Goal: Information Seeking & Learning: Learn about a topic

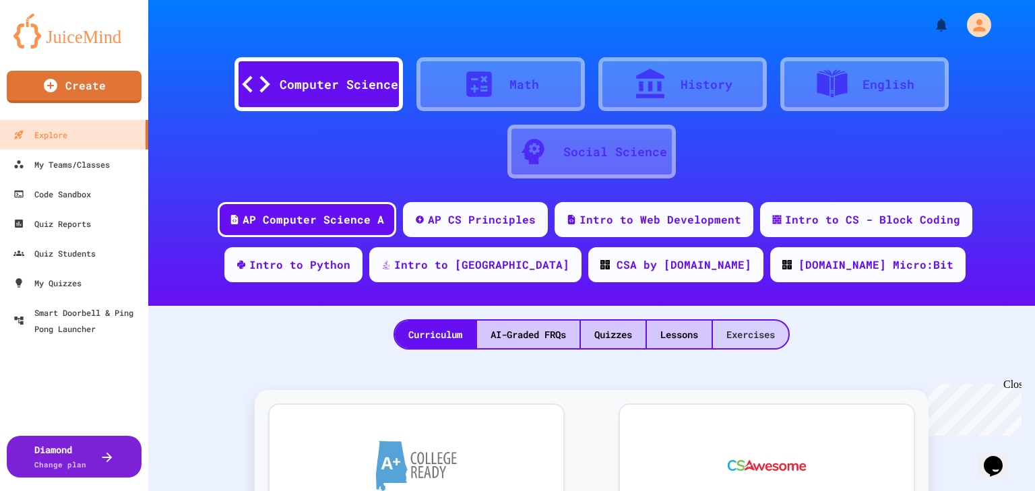
click at [741, 338] on div "Exercises" at bounding box center [750, 335] width 75 height 28
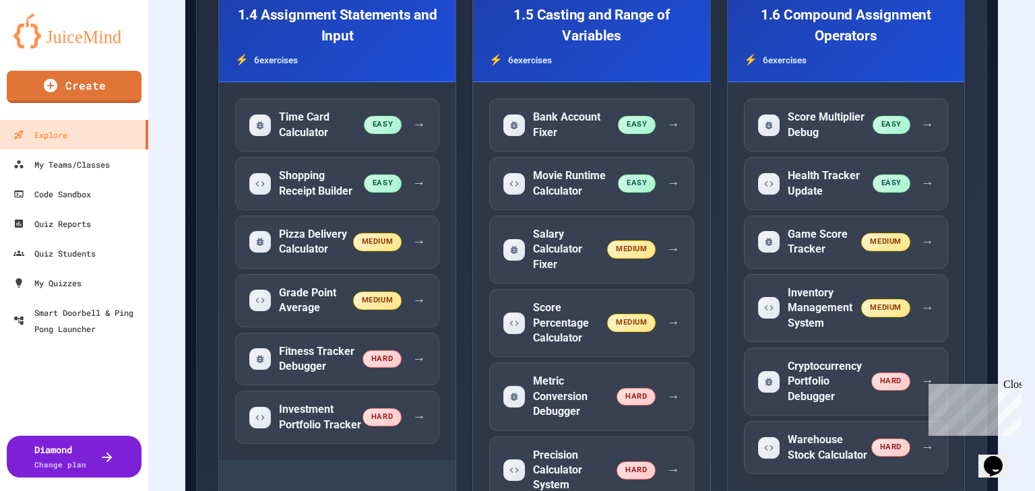
scroll to position [958, 0]
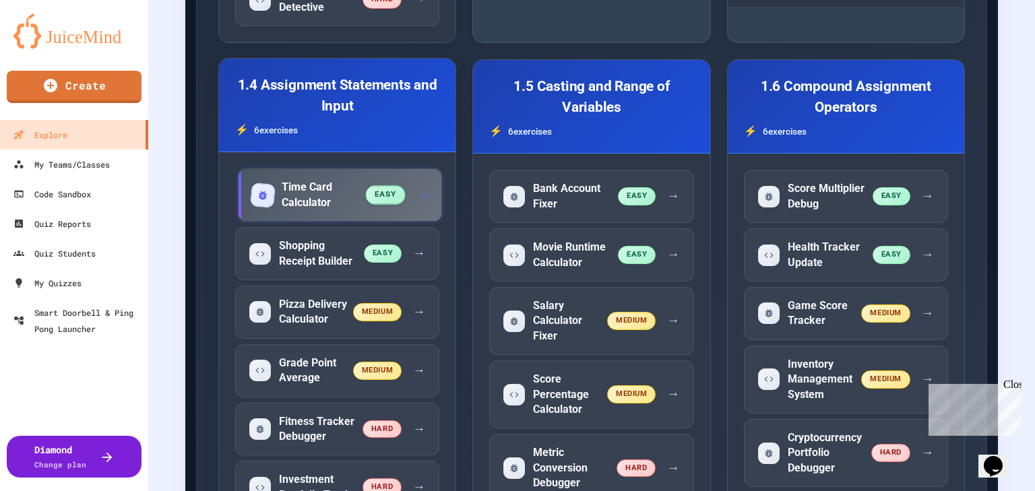
click at [367, 180] on div "Time Card Calculator" at bounding box center [309, 195] width 115 height 30
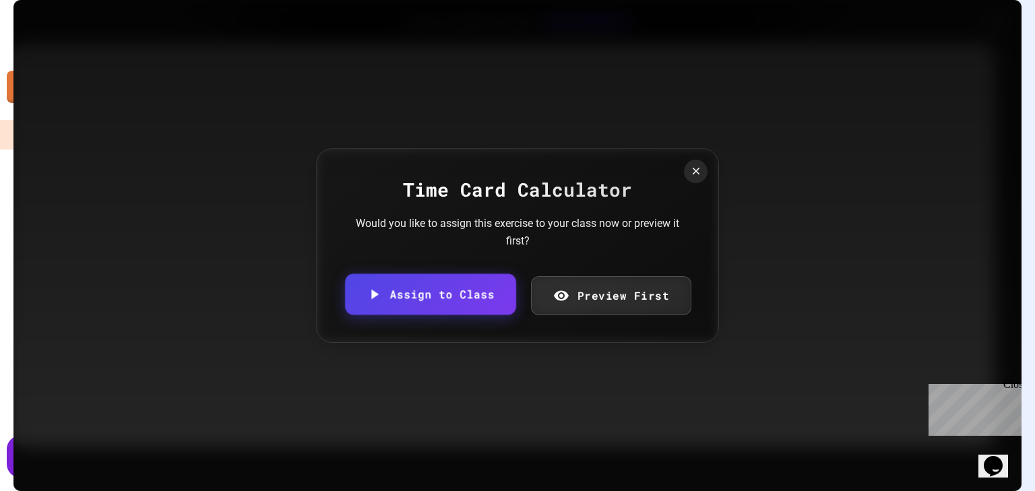
click at [486, 289] on link "Assign to Class" at bounding box center [430, 294] width 171 height 41
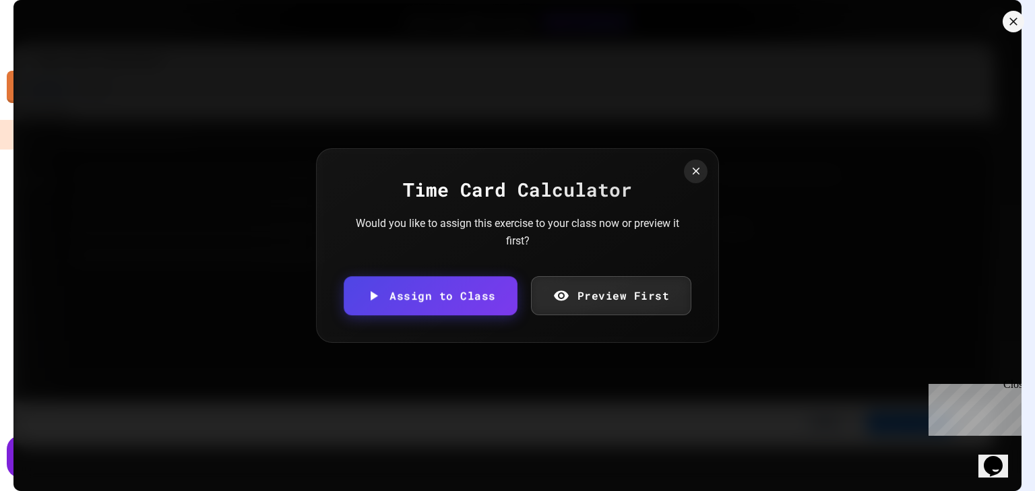
click at [476, 258] on body "We are updating our servers at 7PM EST [DATE]. [PERSON_NAME] should continue to…" at bounding box center [517, 245] width 1035 height 491
type input "**********"
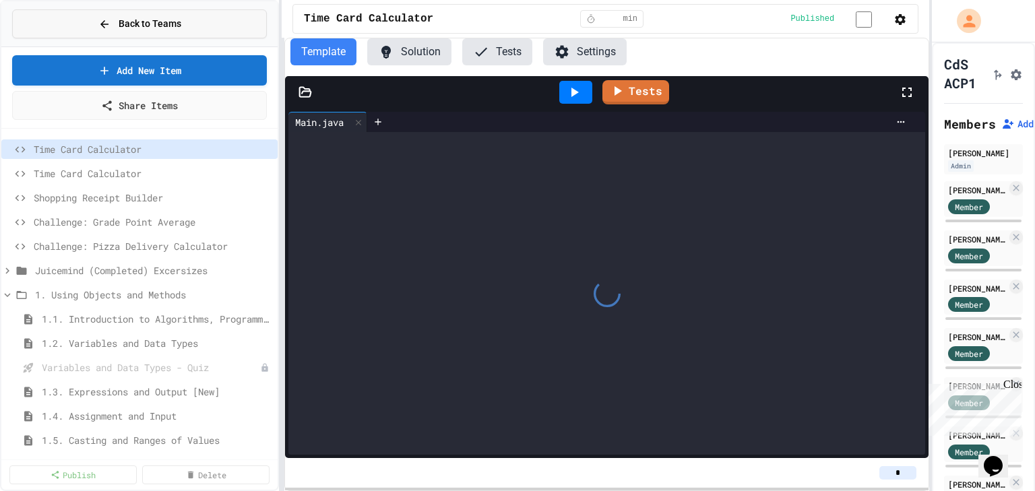
click at [139, 17] on span "Back to Teams" at bounding box center [150, 24] width 63 height 14
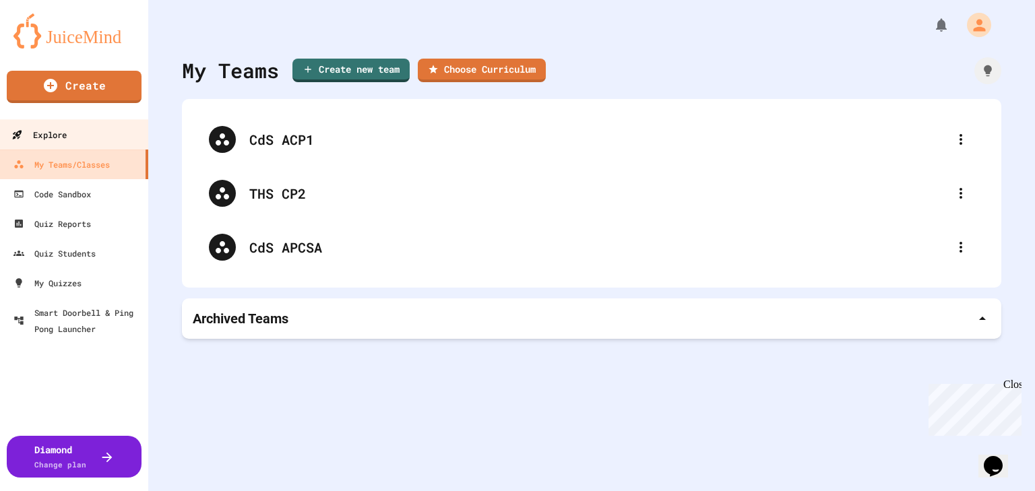
click at [45, 140] on div "Explore" at bounding box center [38, 135] width 55 height 17
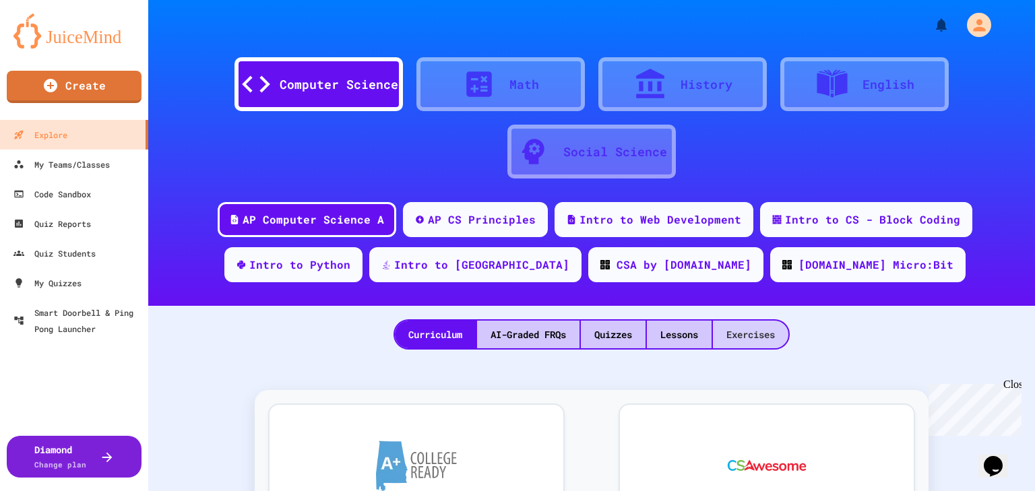
click at [757, 350] on div "Computer Science Math History English Social Science AP Computer Science A AP C…" at bounding box center [591, 245] width 887 height 491
click at [757, 332] on div "Exercises" at bounding box center [750, 335] width 75 height 28
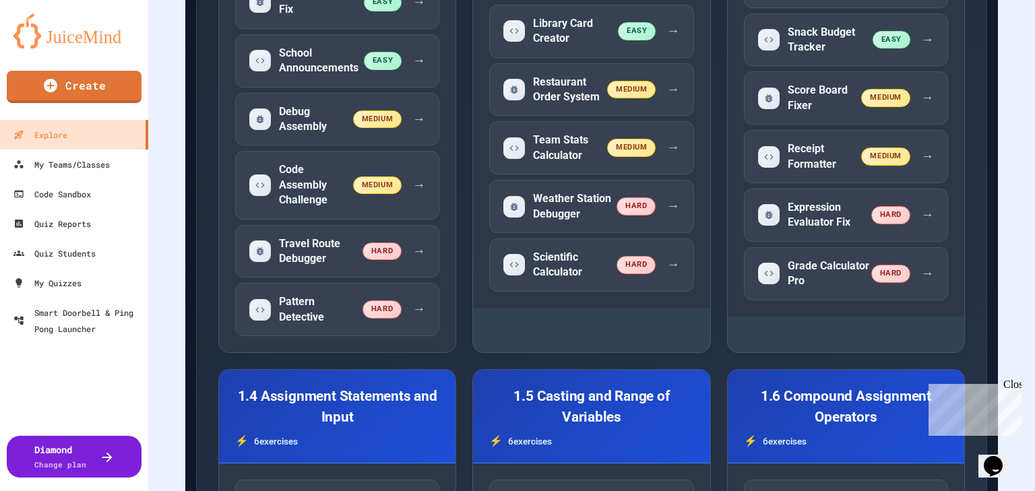
scroll to position [843, 0]
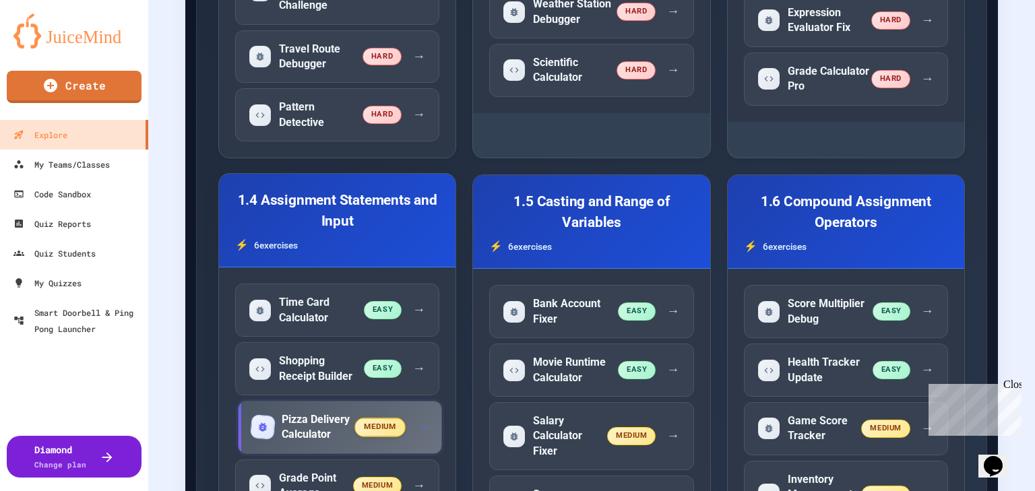
click at [356, 412] on div "Pizza Delivery Calculator" at bounding box center [304, 427] width 104 height 30
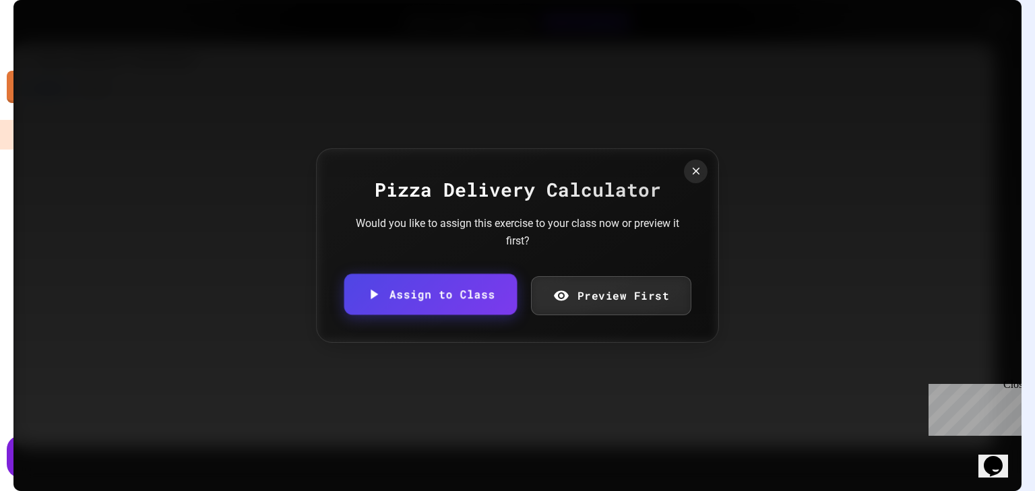
click at [445, 288] on link "Assign to Class" at bounding box center [430, 294] width 172 height 41
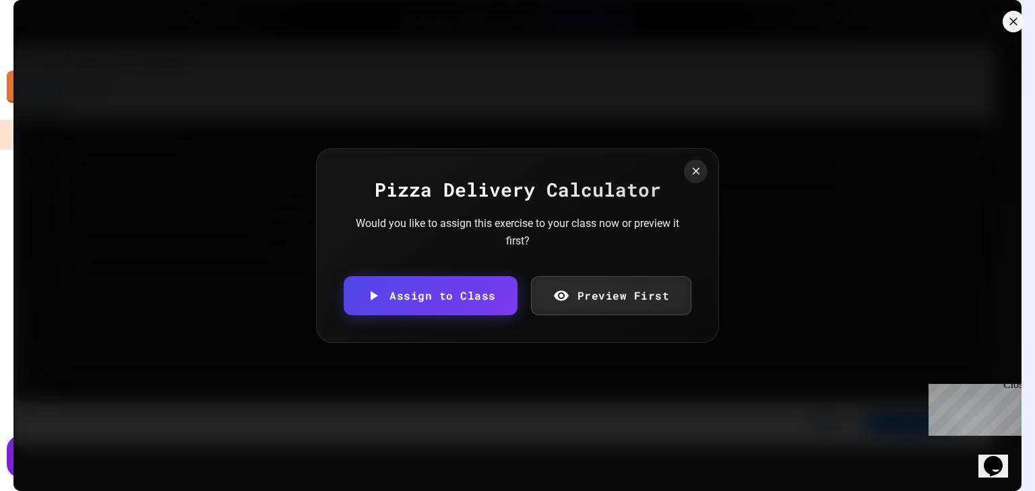
click at [476, 278] on body "We are updating our servers at 7PM EST on 3/11/2025. JuiceMind should continue …" at bounding box center [517, 245] width 1035 height 491
type input "**********"
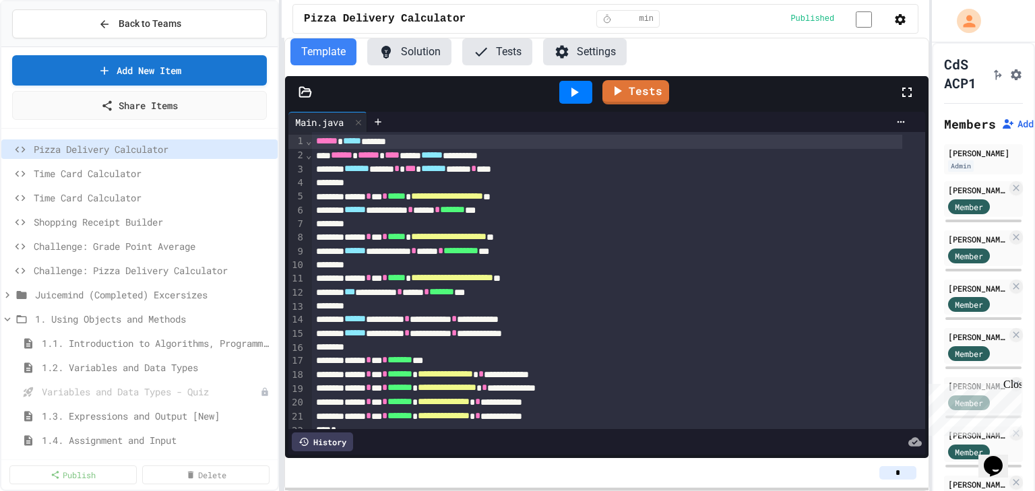
scroll to position [68, 0]
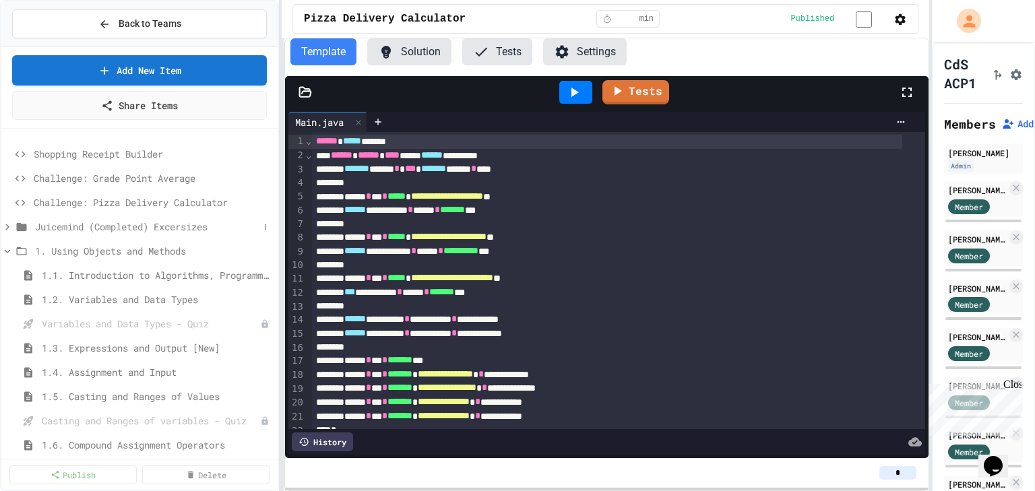
click at [10, 224] on icon at bounding box center [7, 227] width 12 height 12
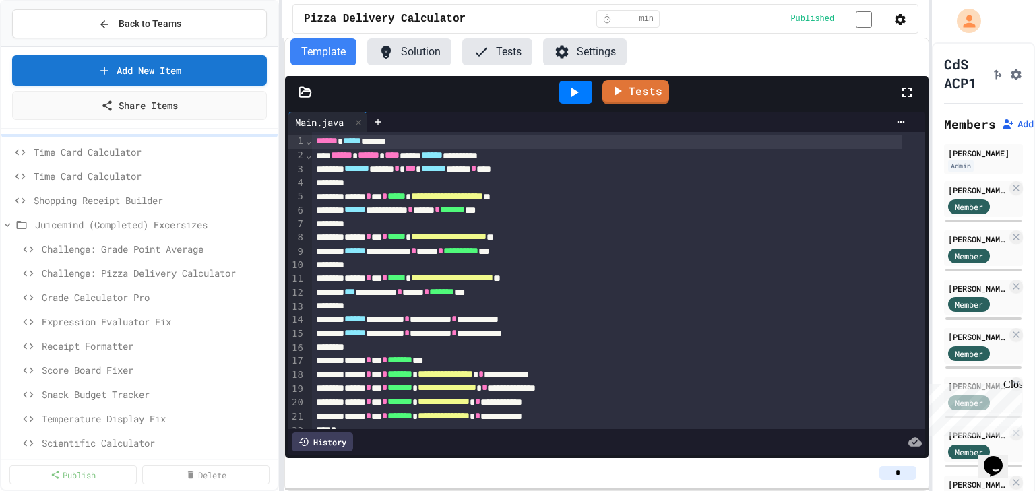
scroll to position [19, 0]
click at [137, 30] on button "Back to Teams" at bounding box center [139, 23] width 255 height 29
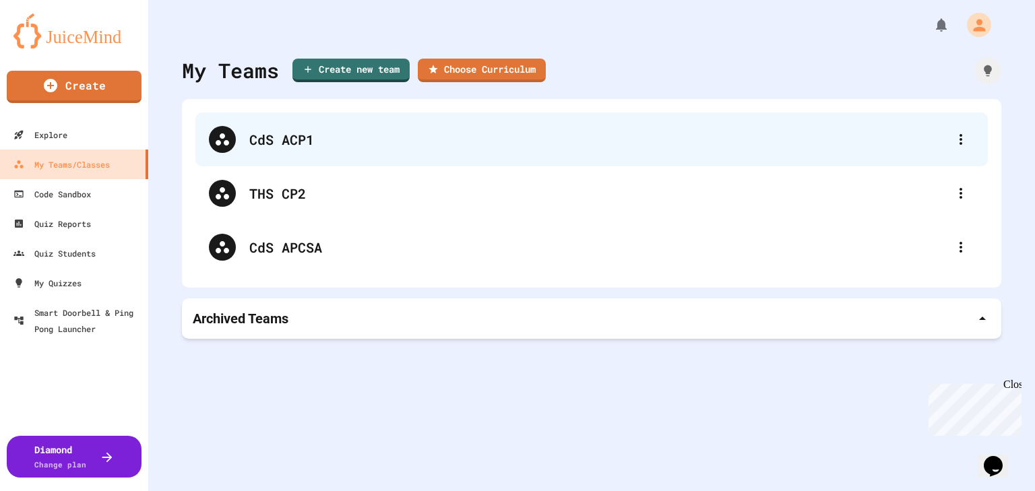
click at [288, 135] on div "CdS ACP1" at bounding box center [598, 139] width 698 height 20
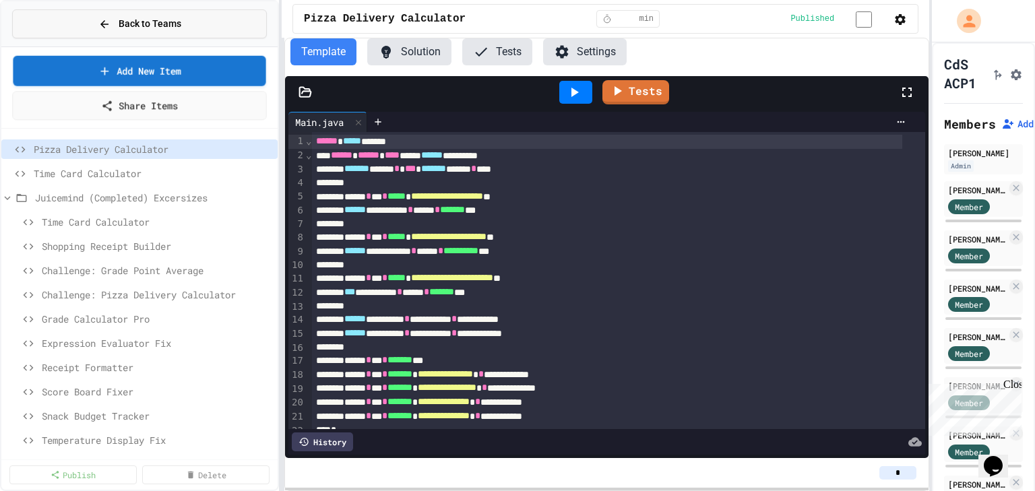
click at [105, 26] on icon at bounding box center [104, 24] width 12 height 12
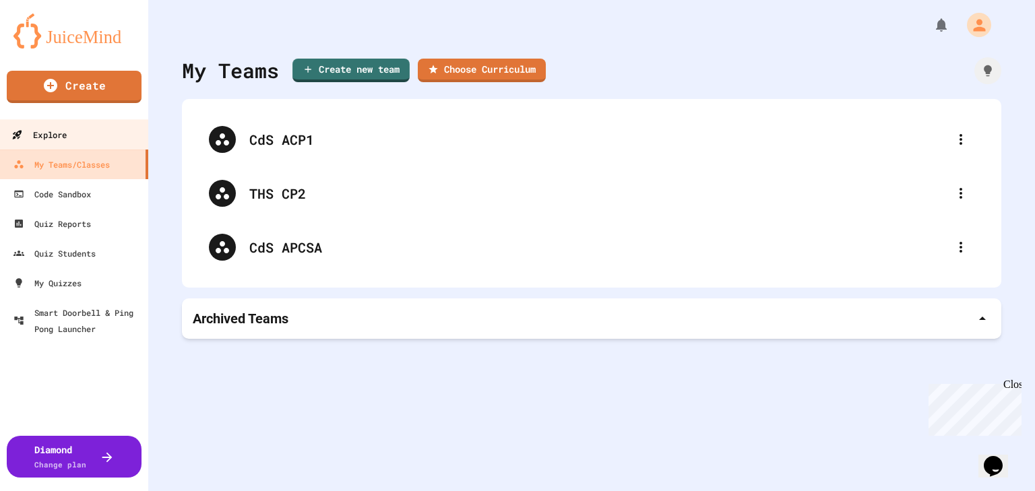
click at [15, 134] on icon at bounding box center [17, 134] width 9 height 9
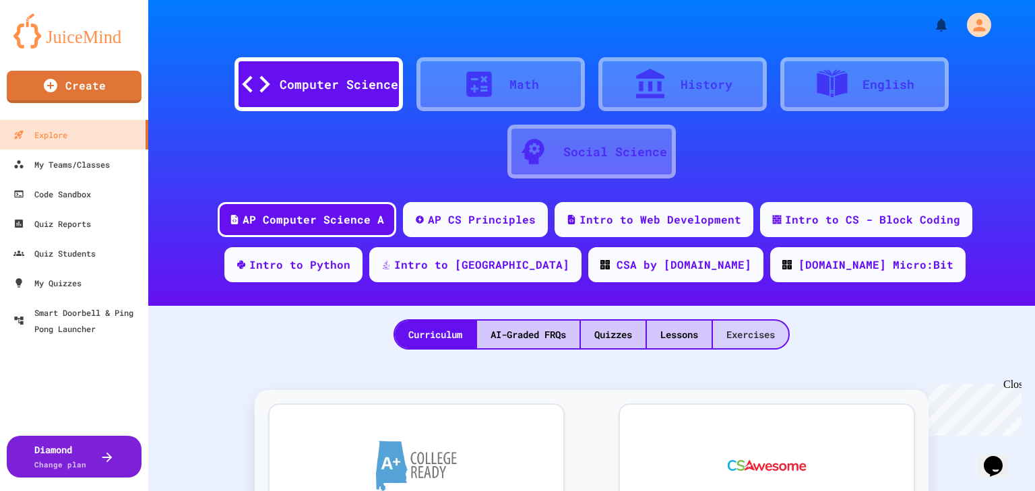
click at [752, 342] on div "Exercises" at bounding box center [750, 335] width 75 height 28
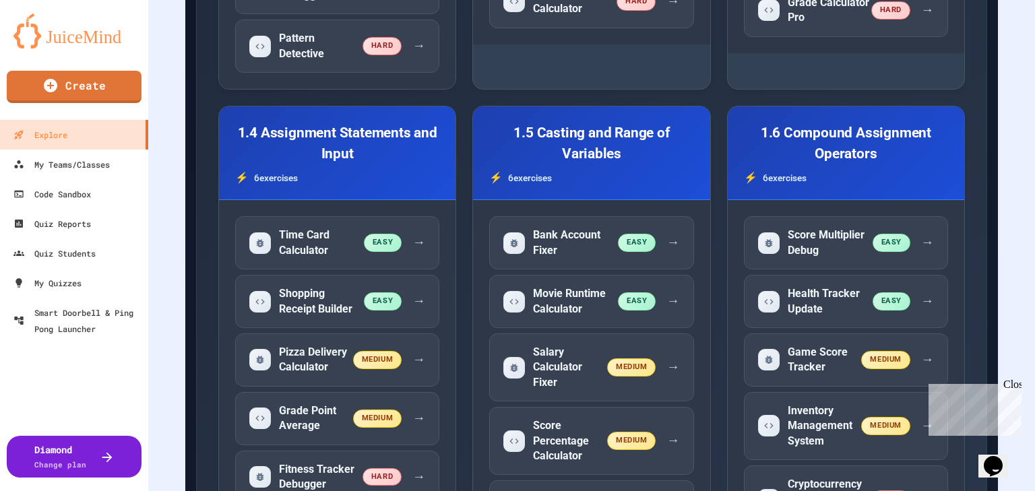
scroll to position [958, 0]
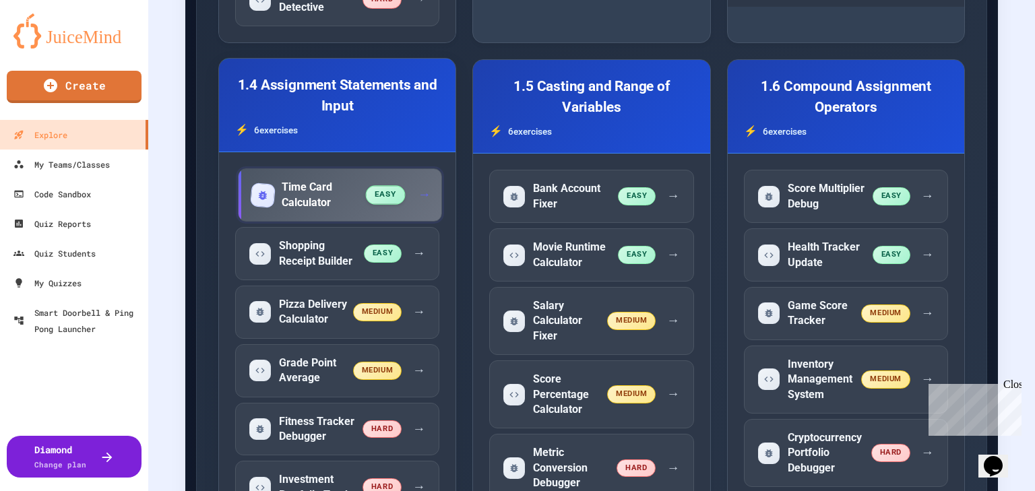
click at [367, 180] on div "Time Card Calculator" at bounding box center [309, 195] width 115 height 30
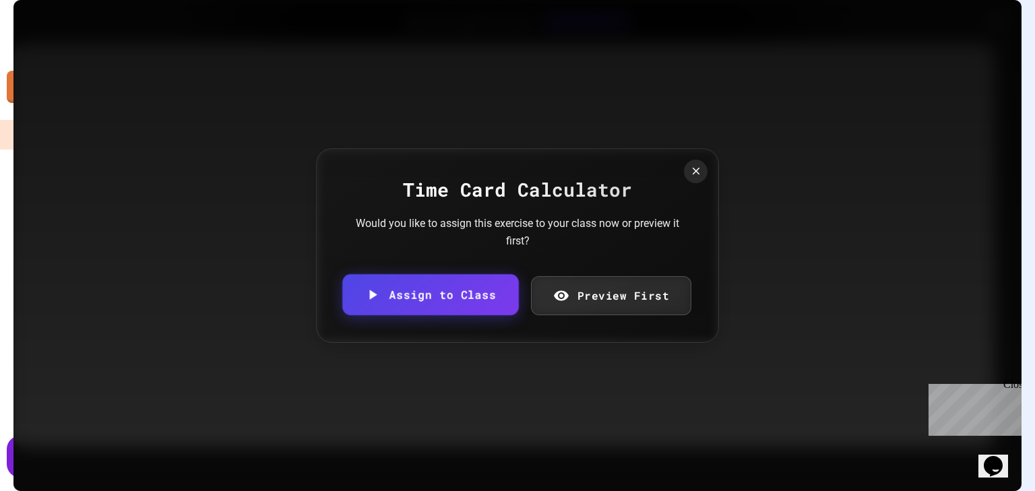
click at [460, 297] on link "Assign to Class" at bounding box center [430, 294] width 176 height 41
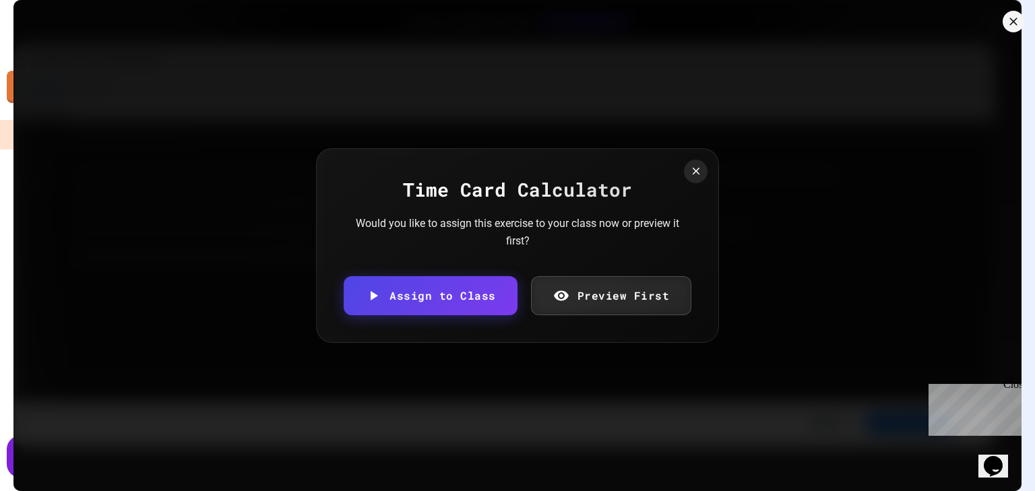
click at [478, 267] on body "We are updating our servers at 7PM EST on 3/11/2025. JuiceMind should continue …" at bounding box center [517, 245] width 1035 height 491
type input "**********"
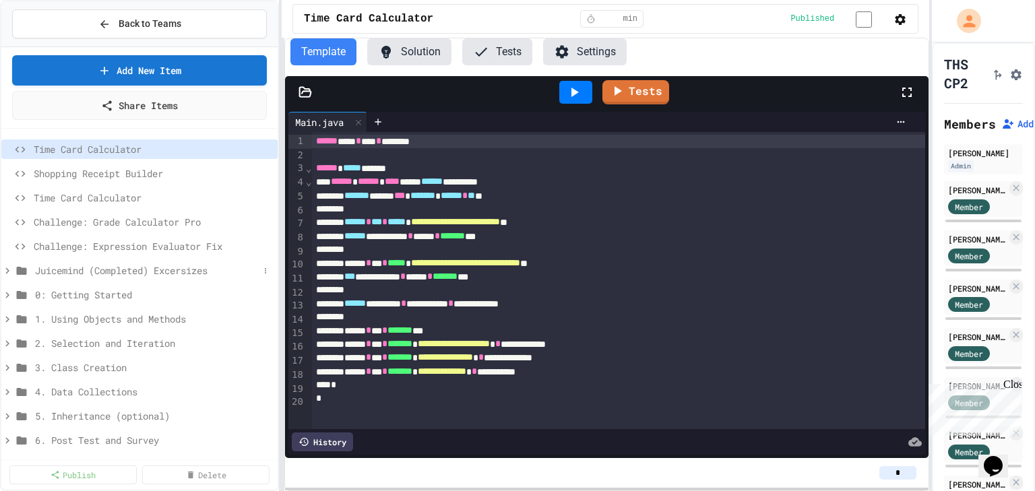
click at [5, 269] on icon at bounding box center [7, 271] width 12 height 12
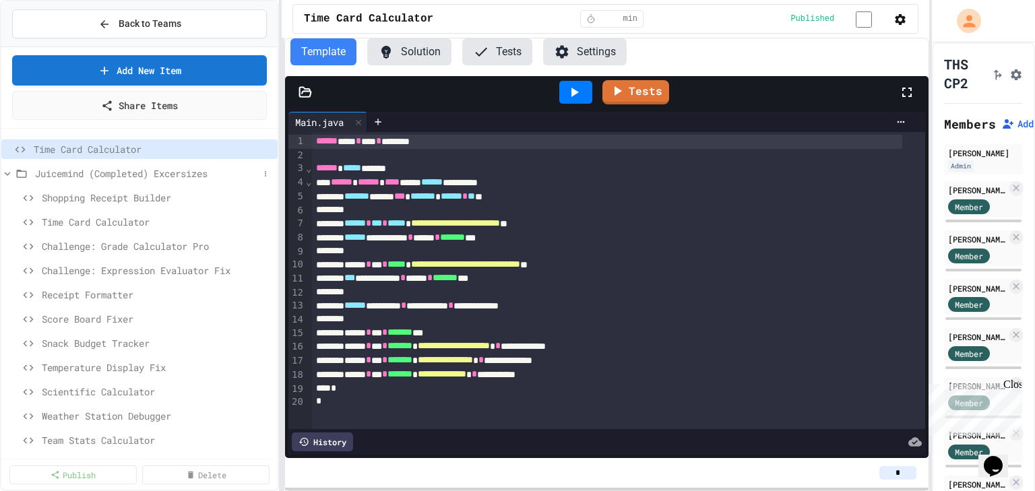
click at [9, 170] on icon at bounding box center [7, 174] width 12 height 12
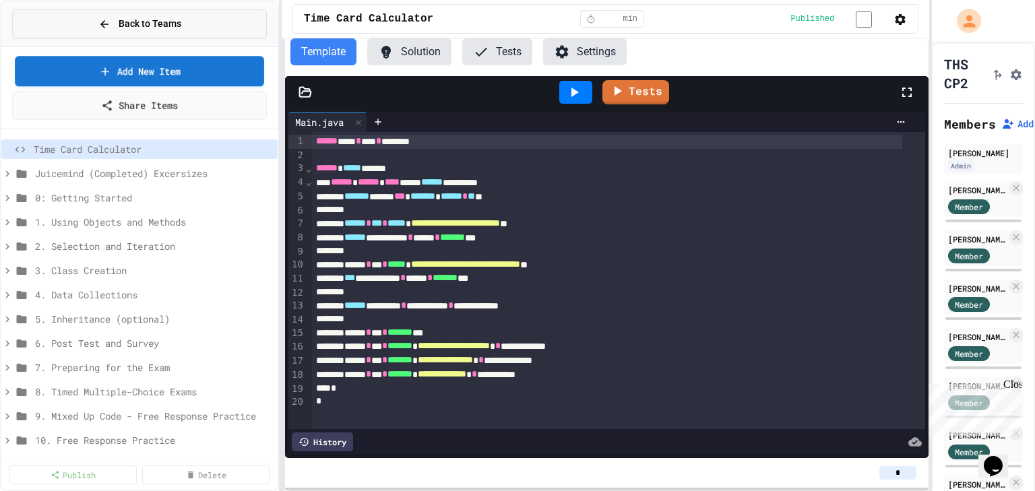
click at [132, 24] on span "Back to Teams" at bounding box center [150, 24] width 63 height 14
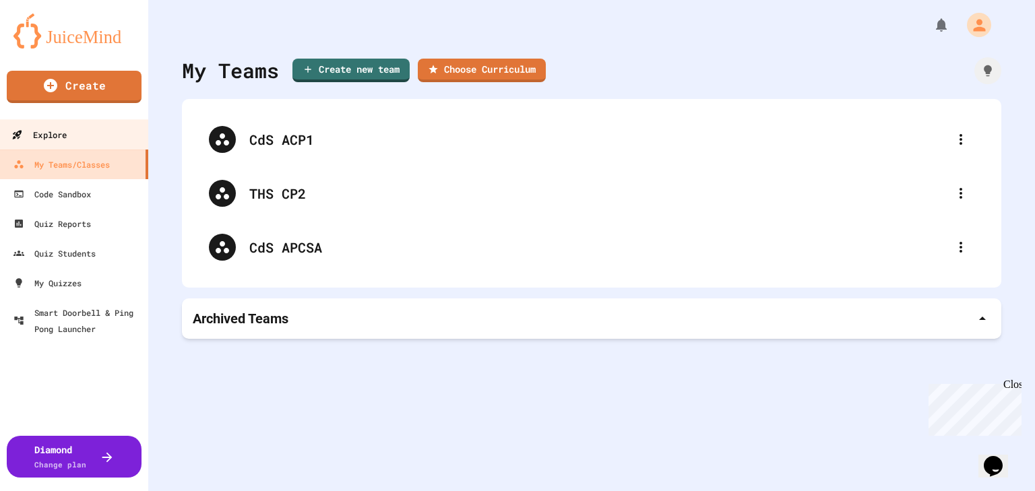
click at [116, 124] on link "Explore" at bounding box center [74, 134] width 153 height 30
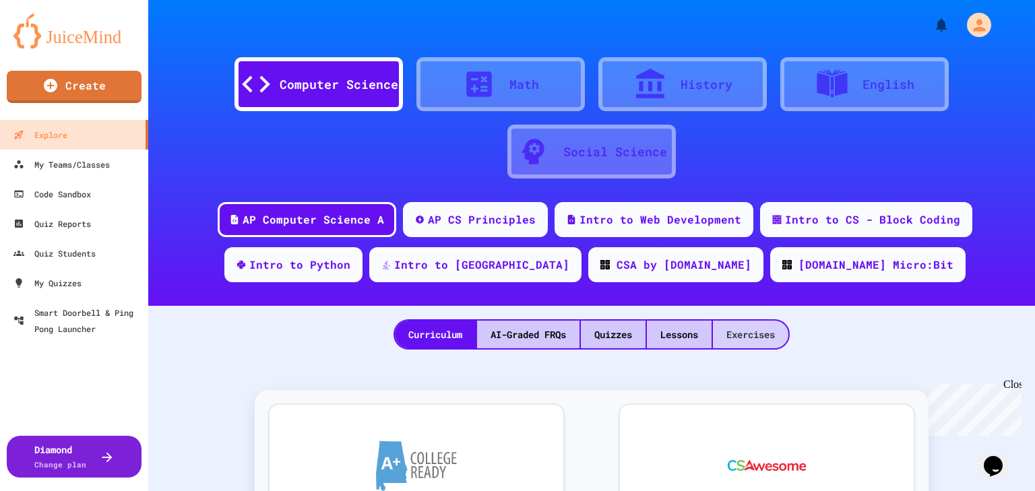
click at [763, 340] on div "Exercises" at bounding box center [750, 335] width 75 height 28
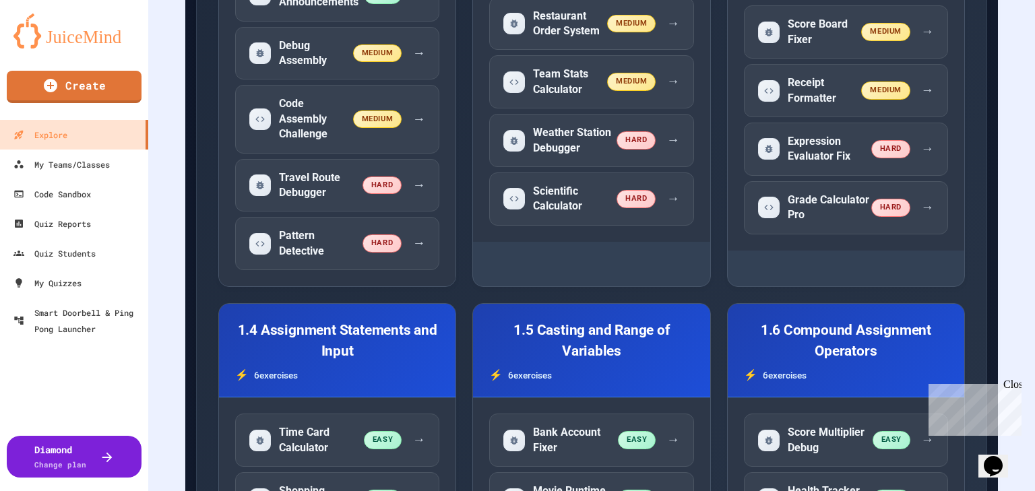
scroll to position [1019, 0]
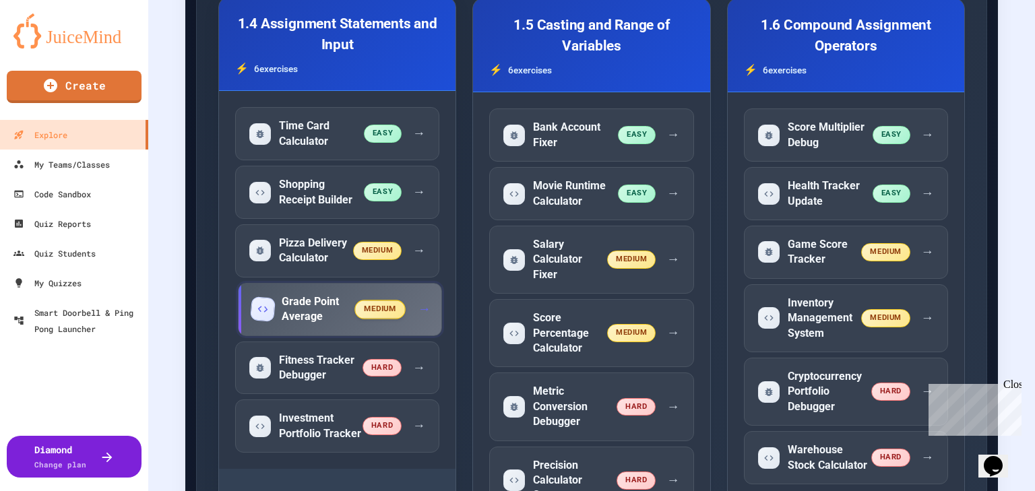
click at [356, 294] on h5 "Grade Point Average" at bounding box center [319, 309] width 74 height 30
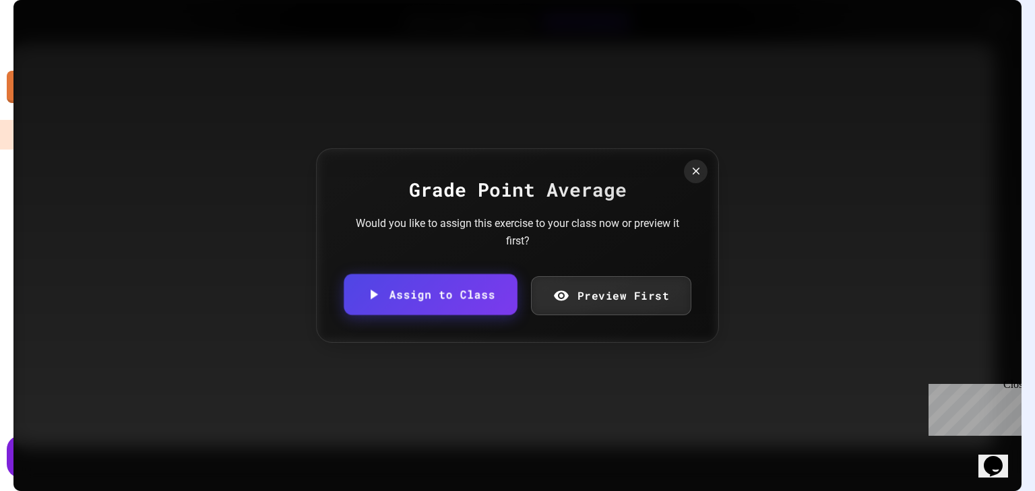
click at [469, 305] on link "Assign to Class" at bounding box center [430, 294] width 173 height 41
click at [466, 281] on body "We are updating our servers at 7PM EST on 3/11/2025. JuiceMind should continue …" at bounding box center [517, 245] width 1035 height 491
type input "**********"
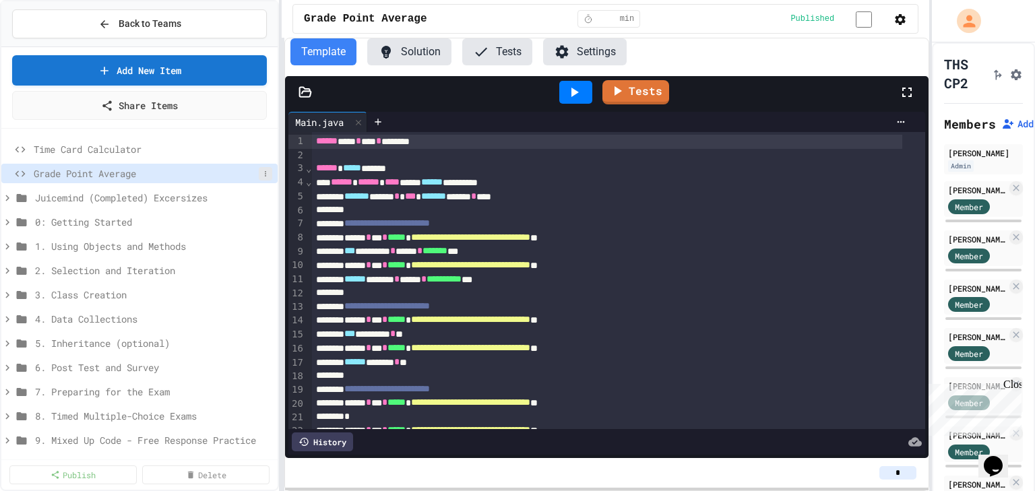
click at [261, 175] on icon at bounding box center [265, 174] width 8 height 8
click at [251, 202] on button "Rename" at bounding box center [221, 197] width 85 height 24
click at [39, 177] on input "**********" at bounding box center [146, 175] width 225 height 19
type input "**********"
click at [90, 19] on button "Back to Teams" at bounding box center [139, 23] width 255 height 29
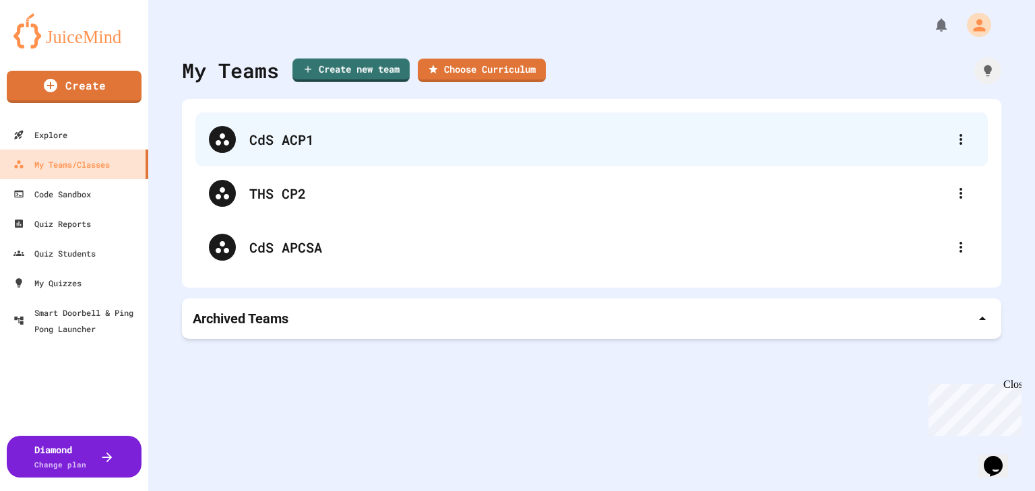
click at [286, 133] on div "CdS ACP1" at bounding box center [598, 139] width 698 height 20
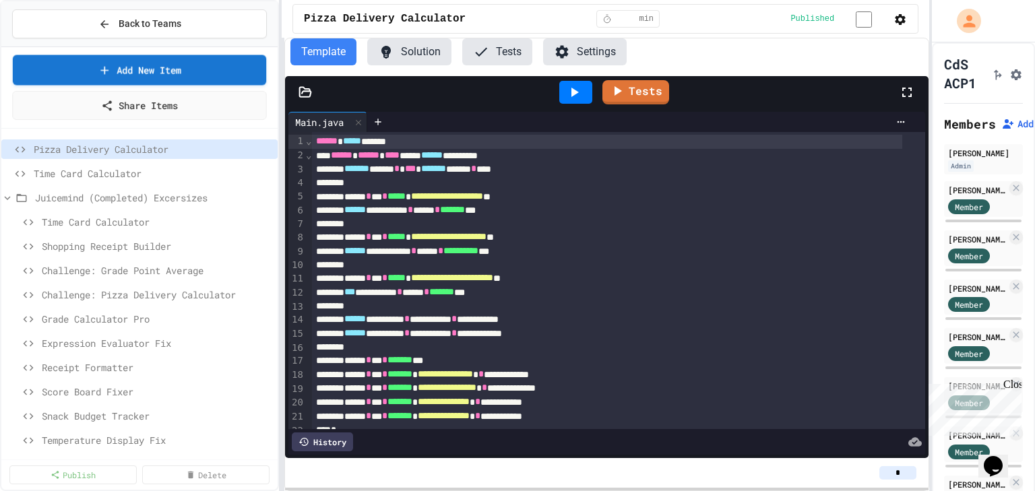
click at [53, 13] on button "Back to Teams" at bounding box center [139, 23] width 255 height 29
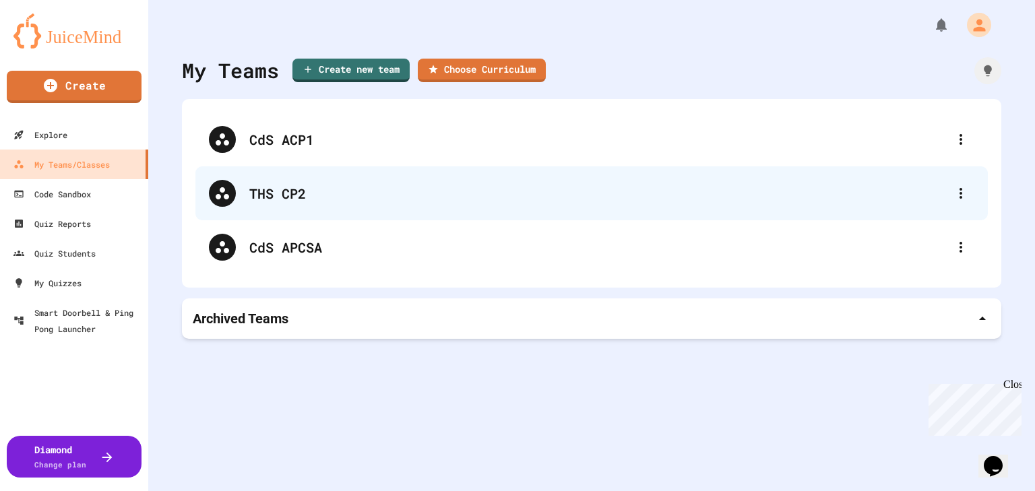
click at [305, 194] on div "THS CP2" at bounding box center [598, 193] width 698 height 20
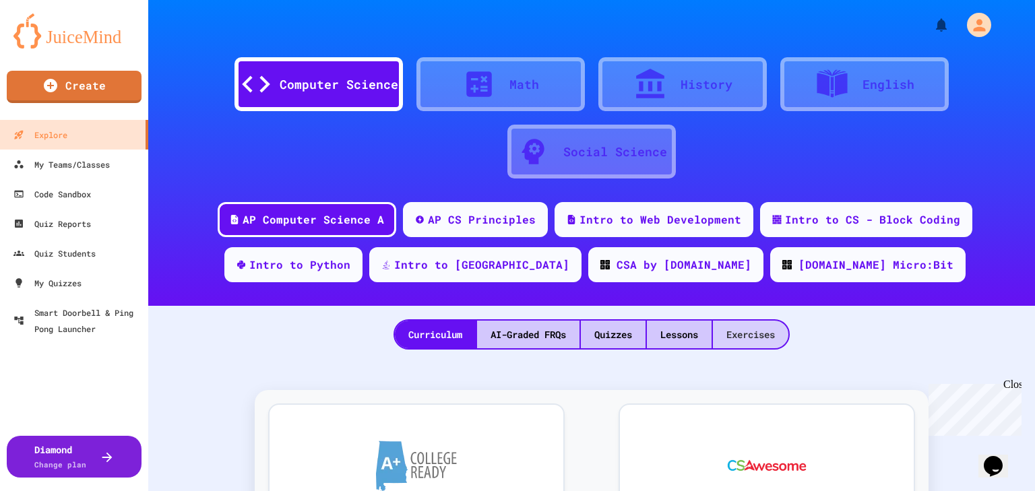
click at [753, 325] on div "Exercises" at bounding box center [750, 335] width 75 height 28
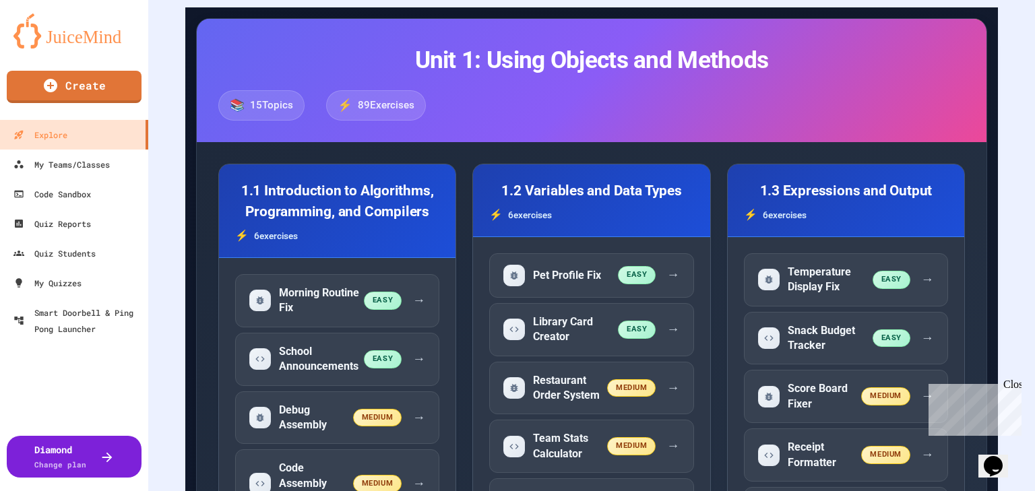
scroll to position [834, 0]
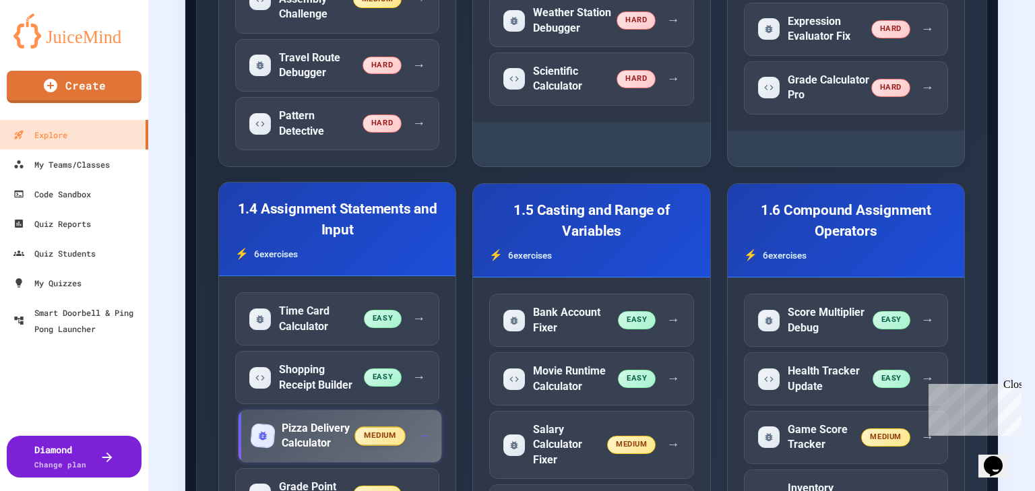
click at [442, 410] on div "Pizza Delivery Calculator medium →" at bounding box center [340, 436] width 204 height 53
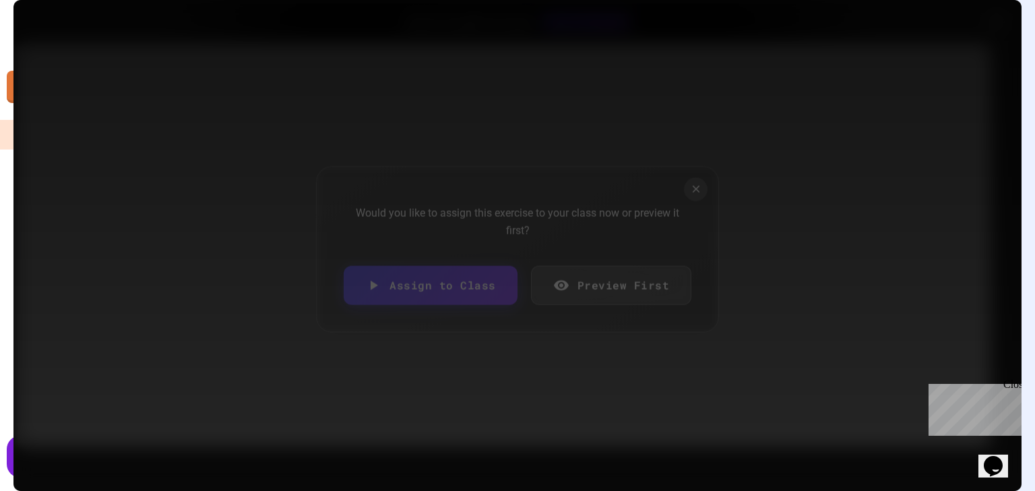
click at [467, 282] on link "Assign to Class" at bounding box center [431, 285] width 174 height 39
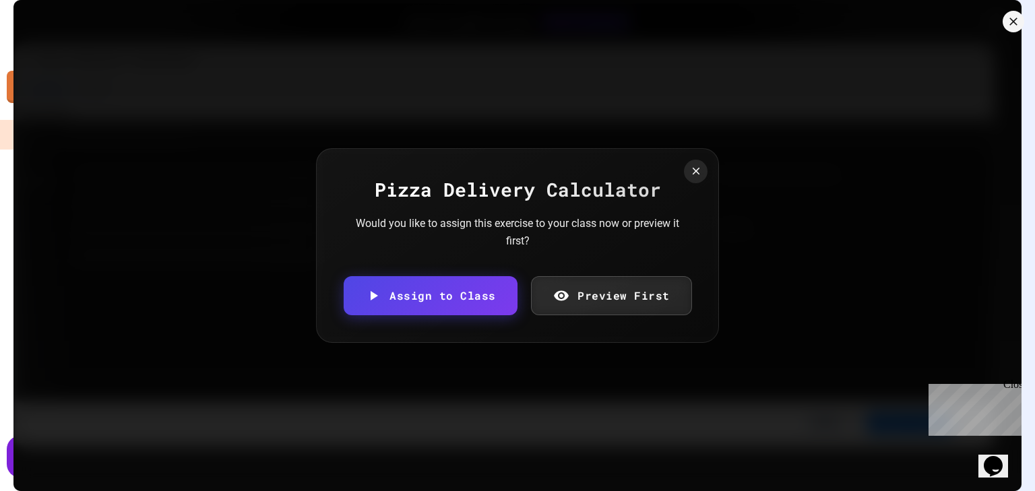
click at [455, 265] on body "We are updating our servers at 7PM EST [DATE]. [PERSON_NAME] should continue to…" at bounding box center [517, 245] width 1035 height 491
type input "**********"
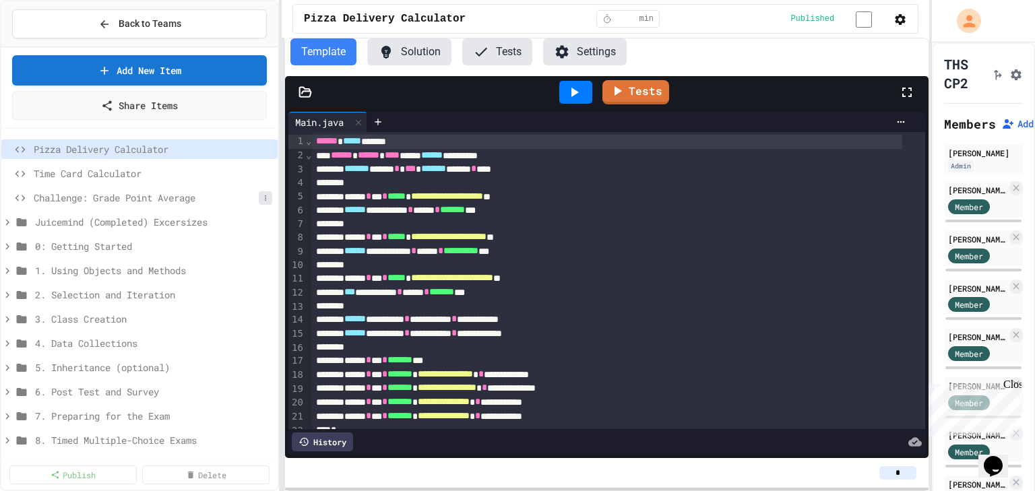
click at [261, 197] on icon at bounding box center [265, 198] width 8 height 8
click at [244, 267] on button "Delete" at bounding box center [221, 270] width 85 height 24
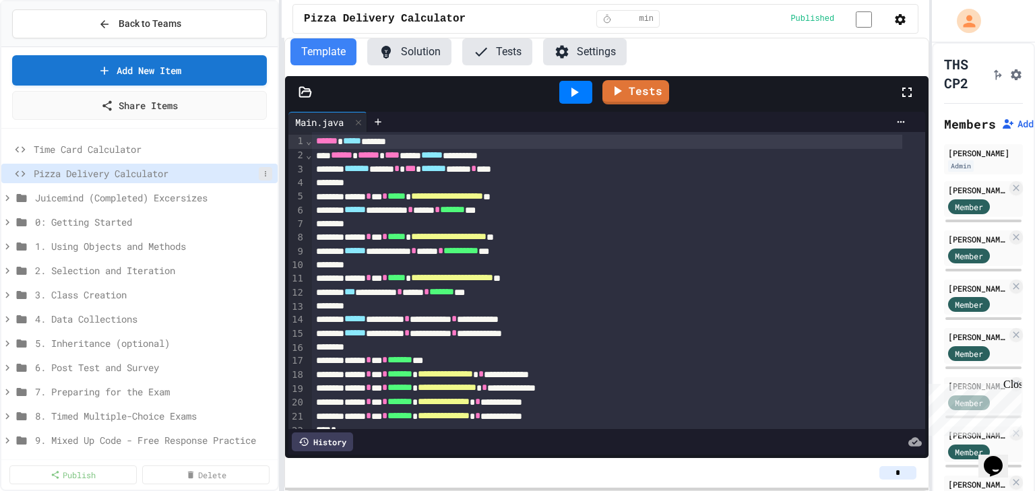
click at [261, 175] on icon at bounding box center [265, 174] width 8 height 8
click at [249, 193] on button "Rename" at bounding box center [221, 197] width 85 height 24
click at [43, 177] on input "**********" at bounding box center [146, 175] width 225 height 19
click at [38, 174] on input "**********" at bounding box center [146, 175] width 225 height 19
type input "**********"
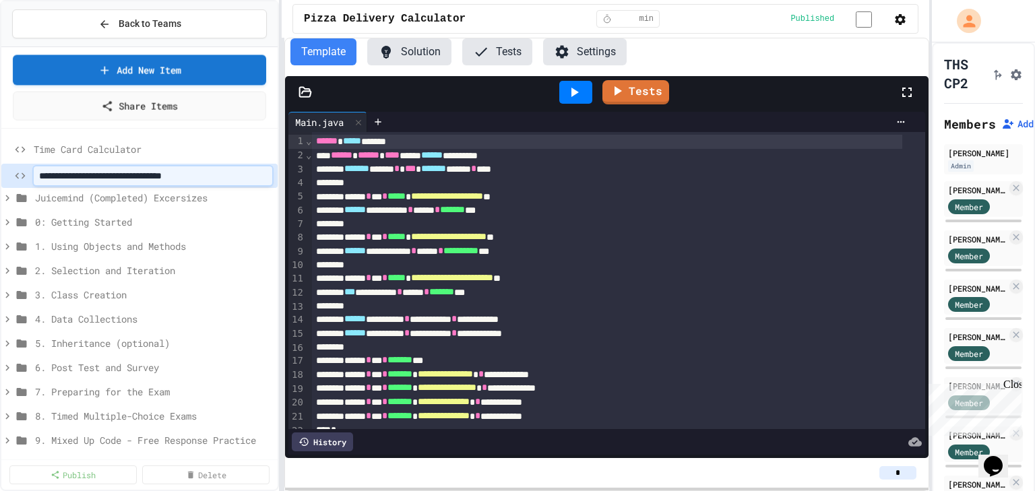
click at [245, 125] on div "Add New Item Share Items" at bounding box center [139, 88] width 276 height 82
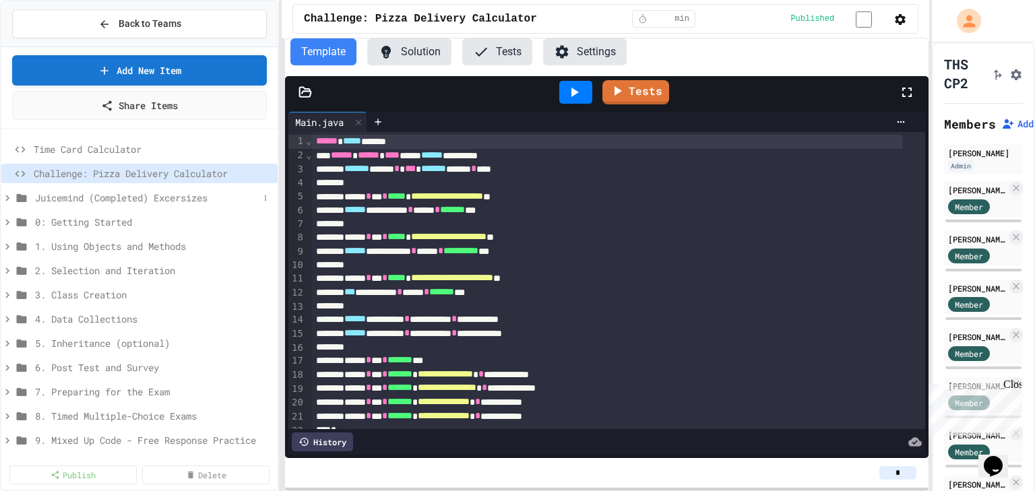
click at [8, 194] on icon at bounding box center [7, 198] width 12 height 12
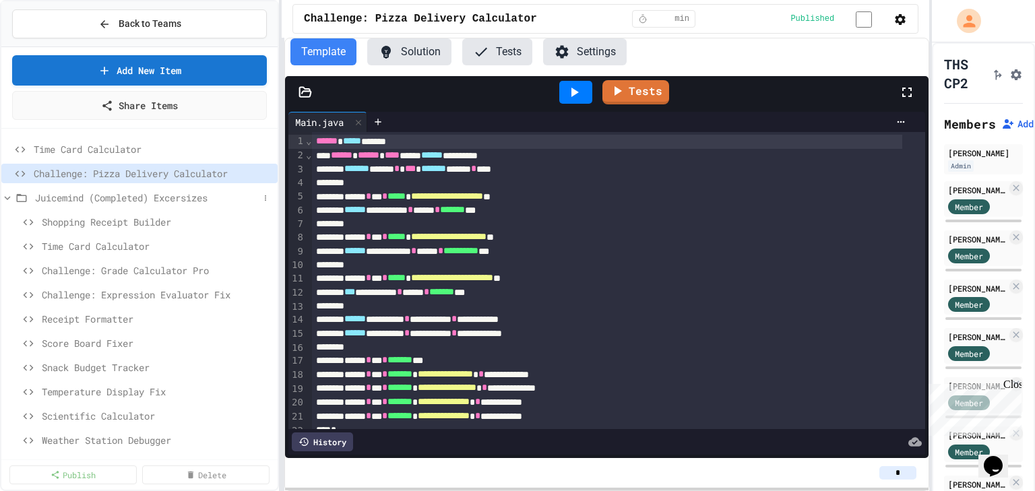
click at [8, 197] on icon at bounding box center [8, 198] width 6 height 4
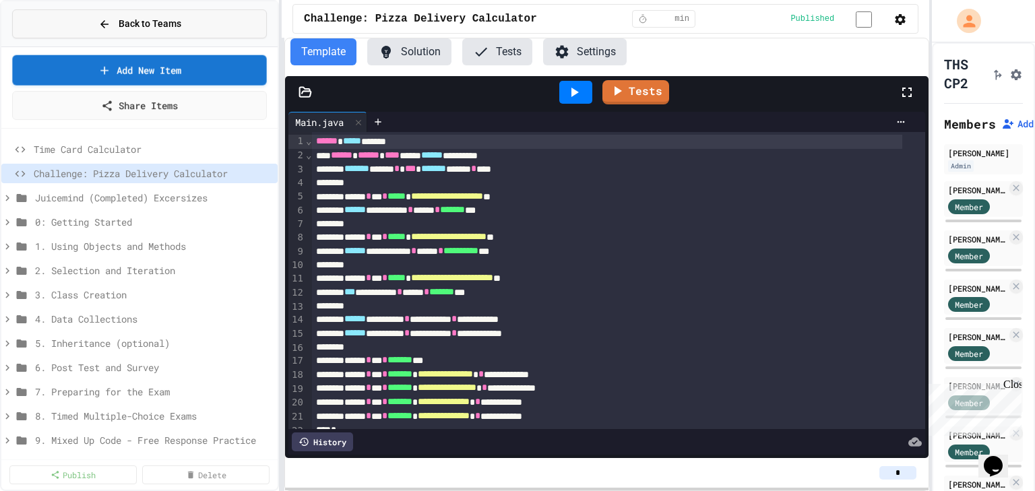
click at [155, 20] on span "Back to Teams" at bounding box center [150, 24] width 63 height 14
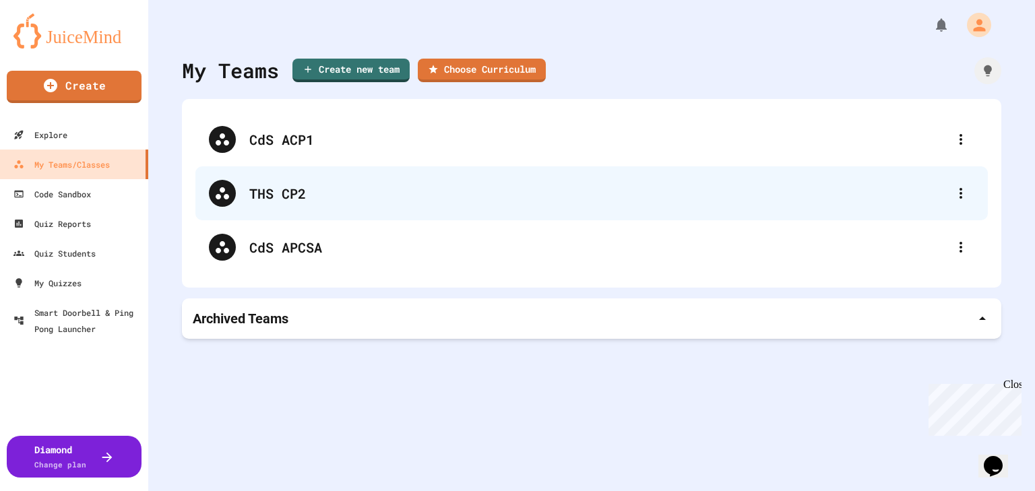
click at [285, 194] on div "THS CP2" at bounding box center [598, 193] width 698 height 20
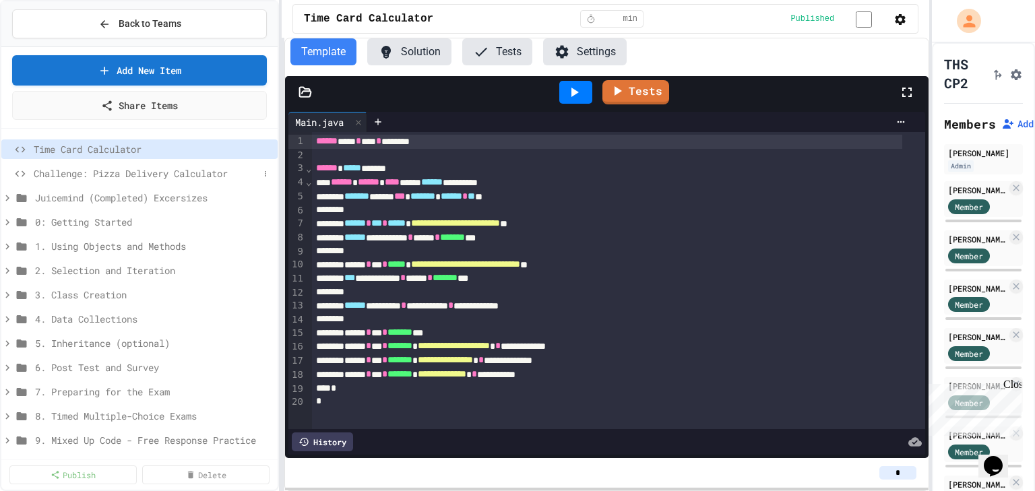
click at [113, 170] on span "Challenge: Pizza Delivery Calculator" at bounding box center [146, 173] width 225 height 14
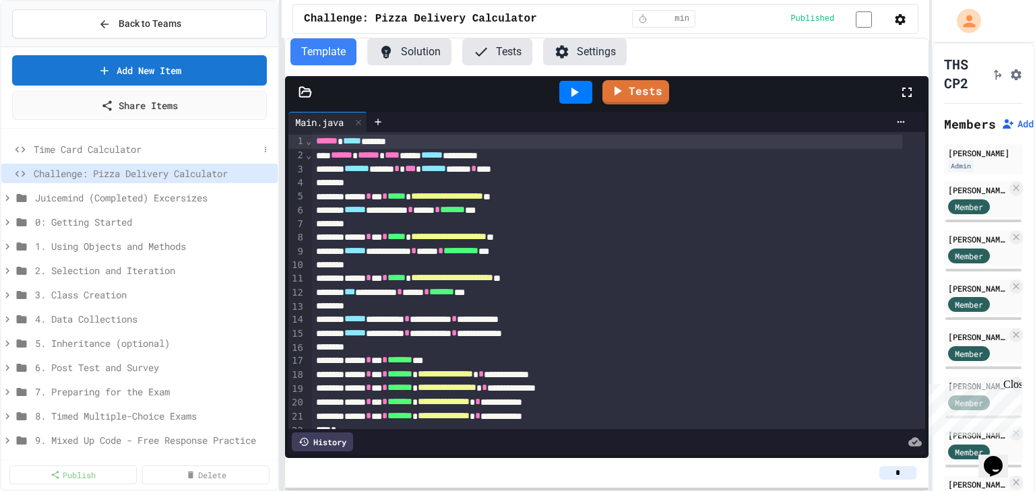
click at [107, 144] on span "Time Card Calculator" at bounding box center [146, 149] width 225 height 14
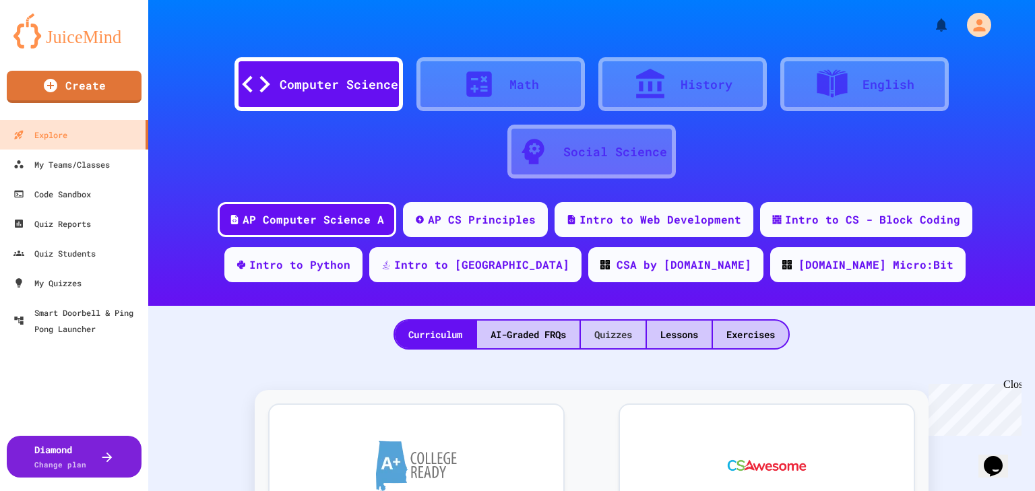
click at [622, 344] on div "Quizzes" at bounding box center [613, 335] width 65 height 28
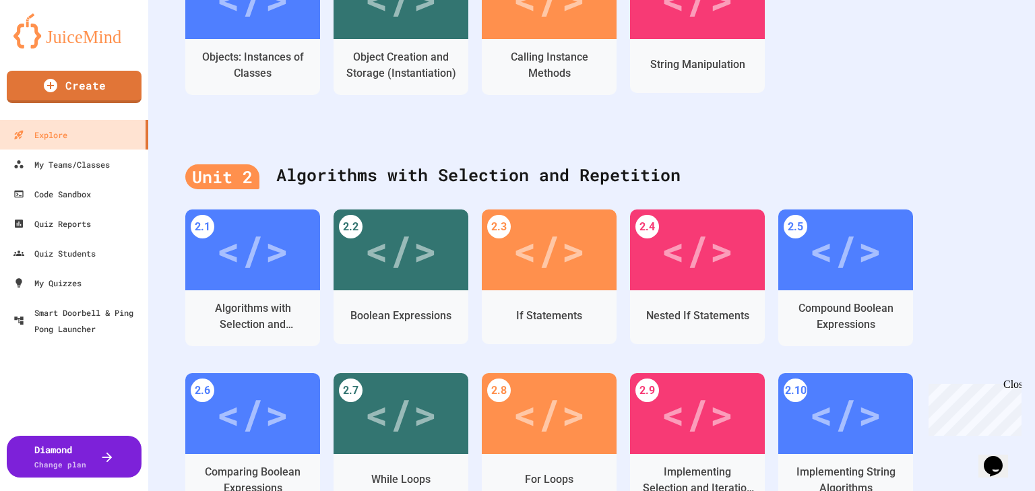
scroll to position [846, 0]
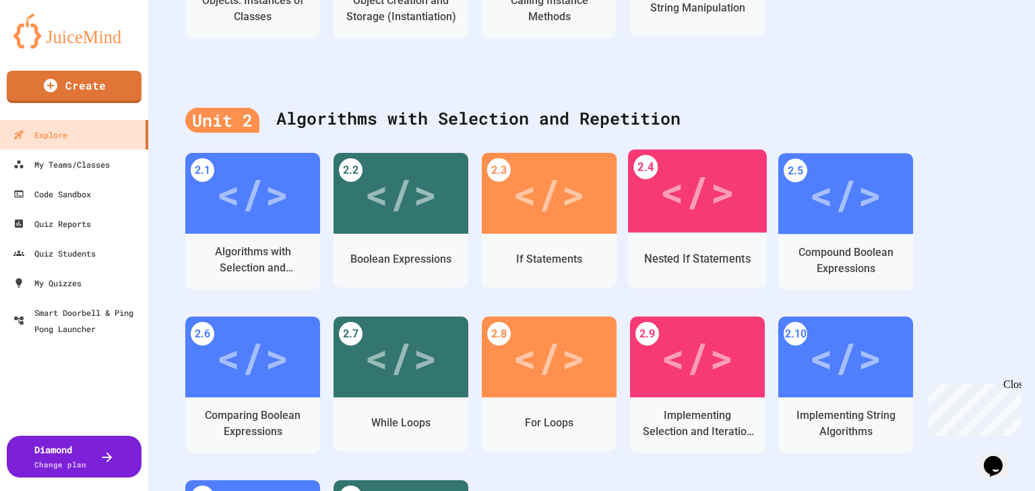
click at [542, 235] on div "If Statements" at bounding box center [549, 261] width 135 height 54
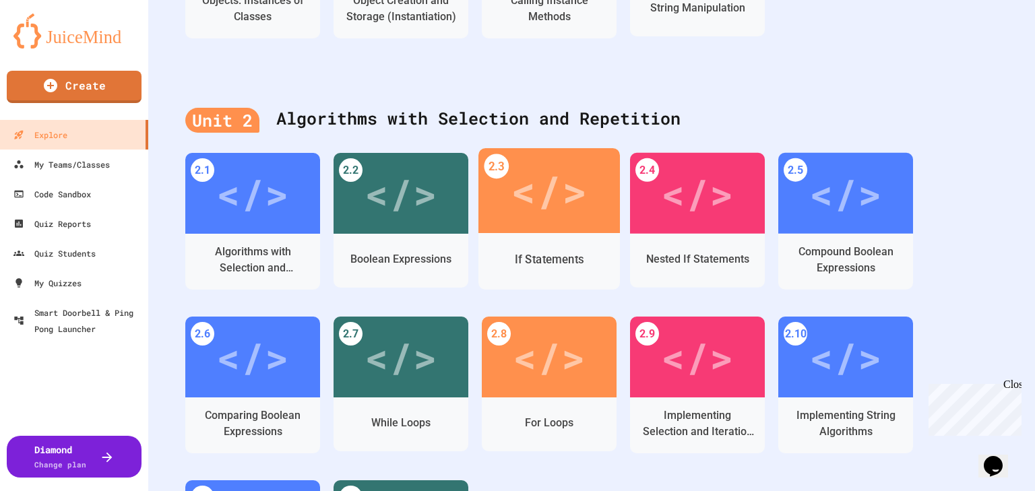
scroll to position [486, 0]
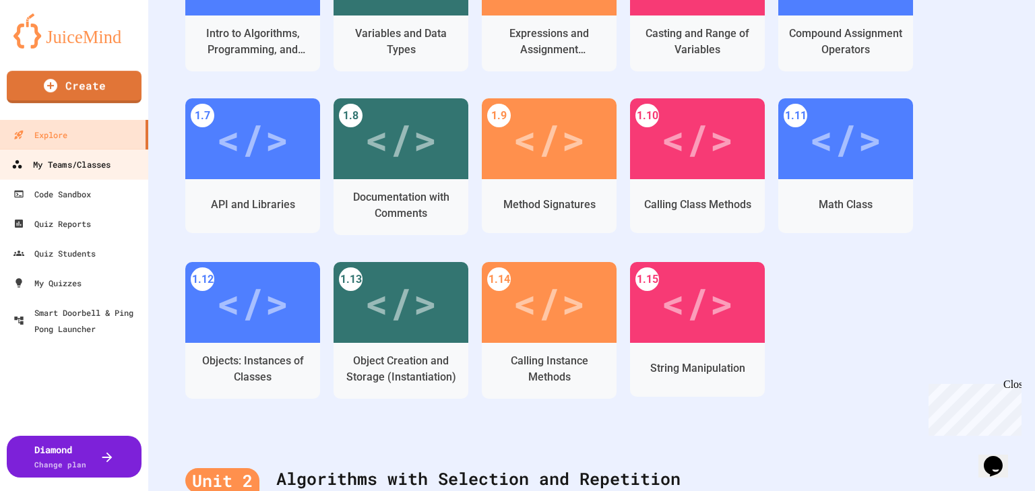
click at [96, 168] on div "My Teams/Classes" at bounding box center [60, 164] width 99 height 17
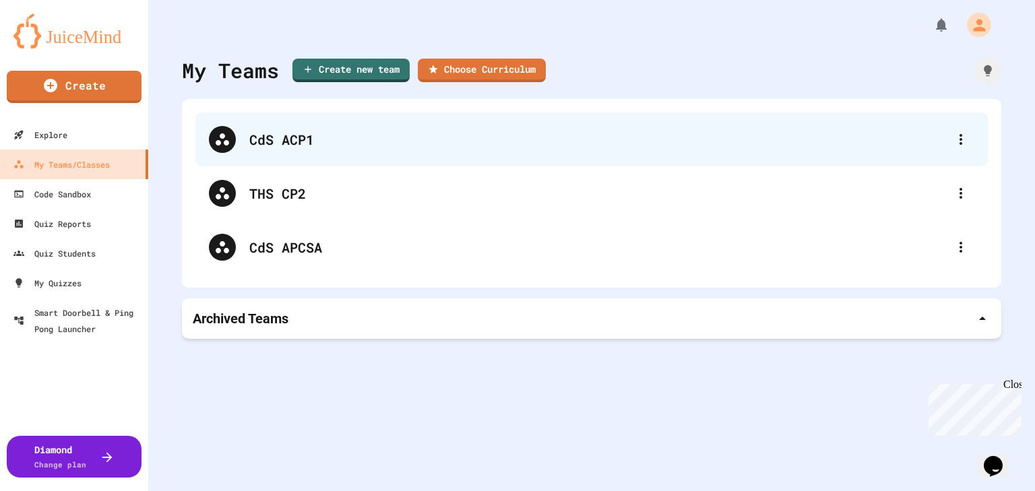
click at [306, 141] on div "CdS ACP1" at bounding box center [598, 139] width 698 height 20
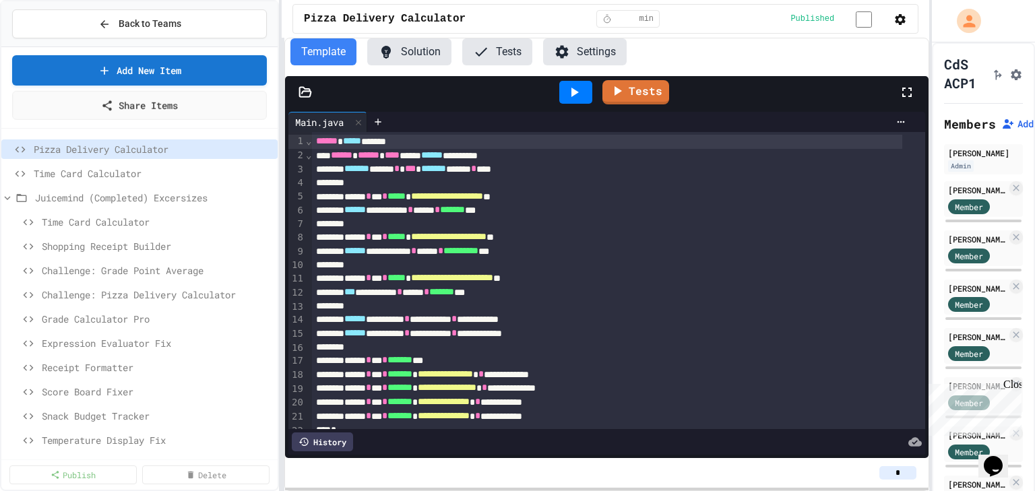
click at [0, 0] on icon at bounding box center [0, 0] width 0 height 0
click at [228, 164] on button "Rename" at bounding box center [221, 173] width 85 height 24
click at [40, 148] on input "**********" at bounding box center [146, 151] width 225 height 19
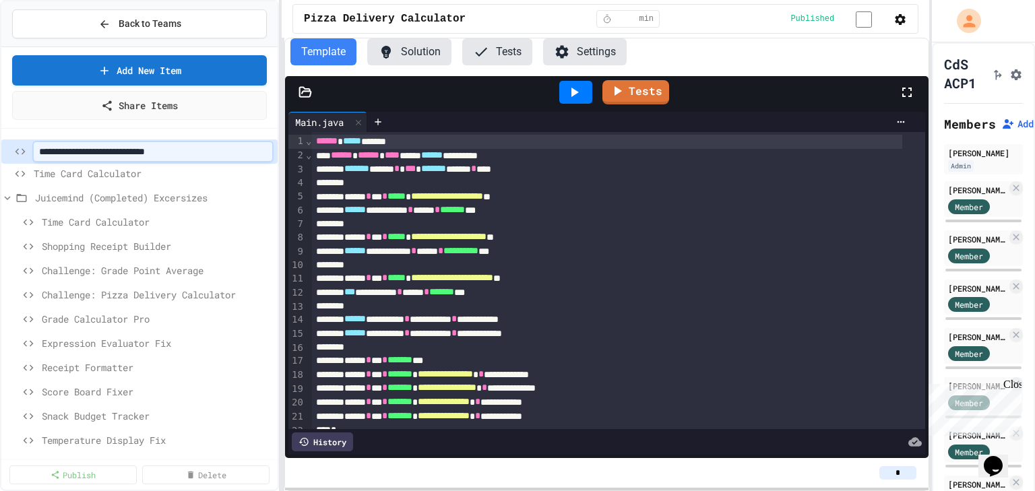
type input "**********"
click at [37, 152] on input "**********" at bounding box center [146, 151] width 225 height 19
type input "**"
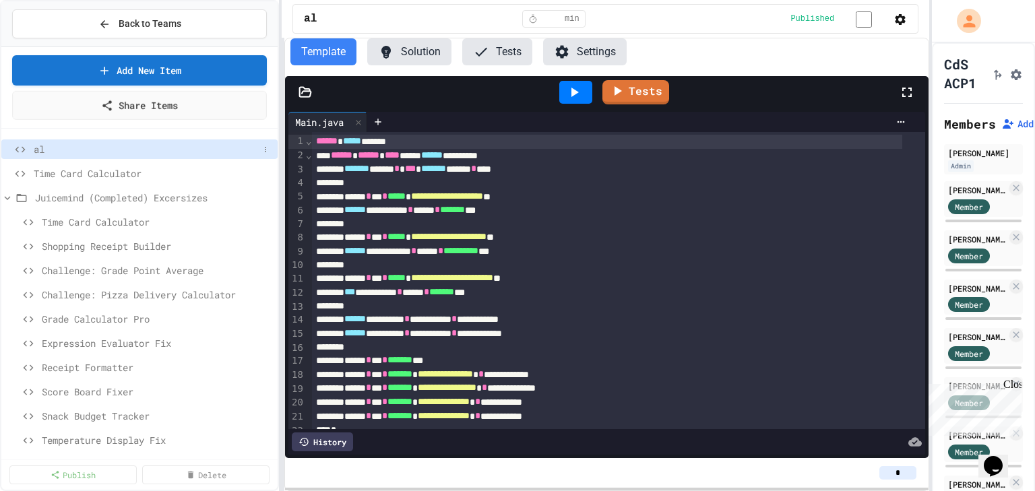
click at [220, 146] on span "al" at bounding box center [146, 149] width 225 height 14
drag, startPoint x: 220, startPoint y: 146, endPoint x: 265, endPoint y: 150, distance: 45.4
click at [265, 150] on div "al" at bounding box center [139, 149] width 276 height 20
click at [261, 148] on icon at bounding box center [265, 150] width 8 height 8
click at [240, 172] on button "Rename" at bounding box center [221, 173] width 85 height 24
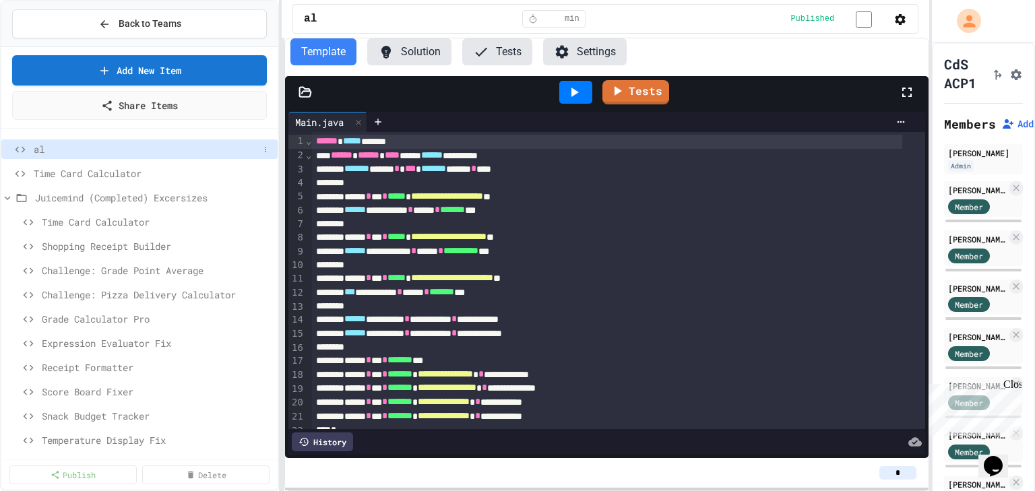
click at [126, 140] on div "al" at bounding box center [139, 149] width 276 height 20
click at [261, 146] on icon at bounding box center [265, 150] width 8 height 8
click at [237, 175] on button "Rename" at bounding box center [221, 173] width 85 height 24
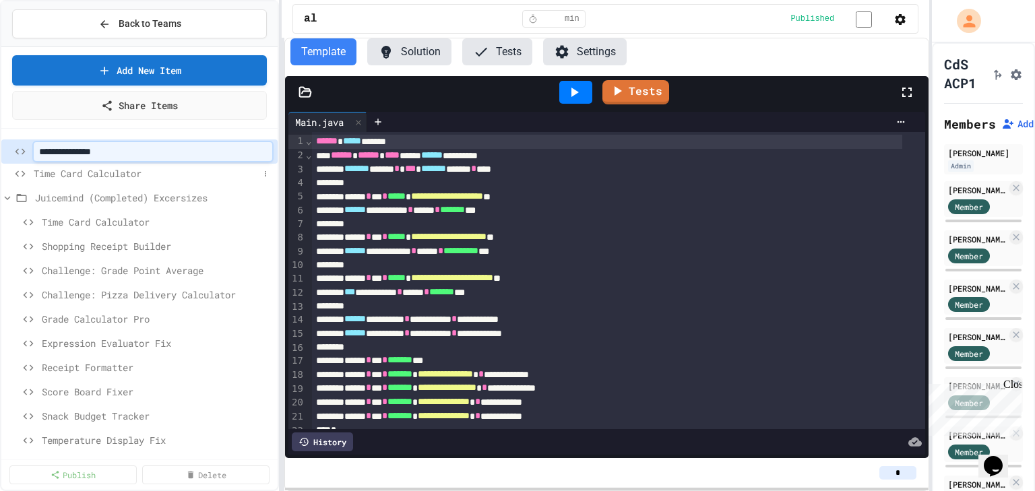
type input "**********"
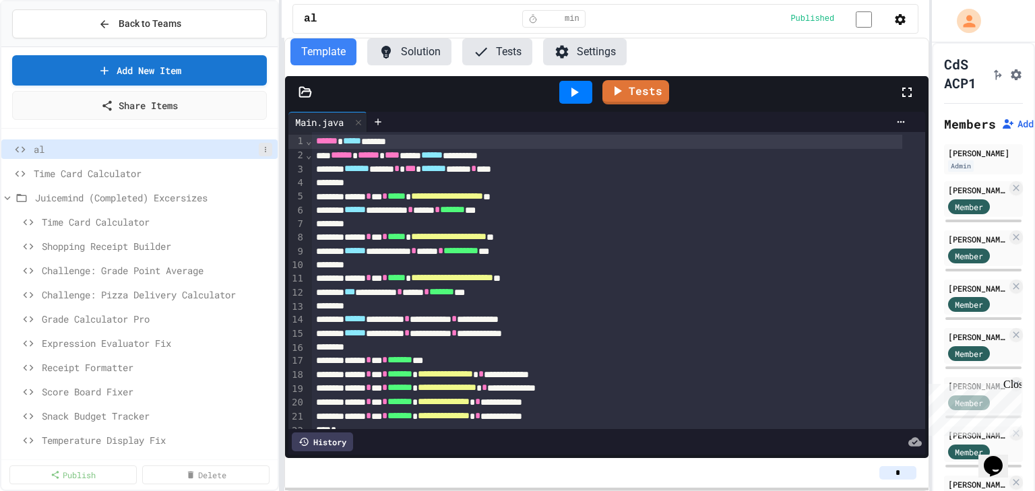
click at [261, 148] on icon at bounding box center [265, 150] width 8 height 8
click at [232, 167] on button "Rename" at bounding box center [221, 173] width 85 height 24
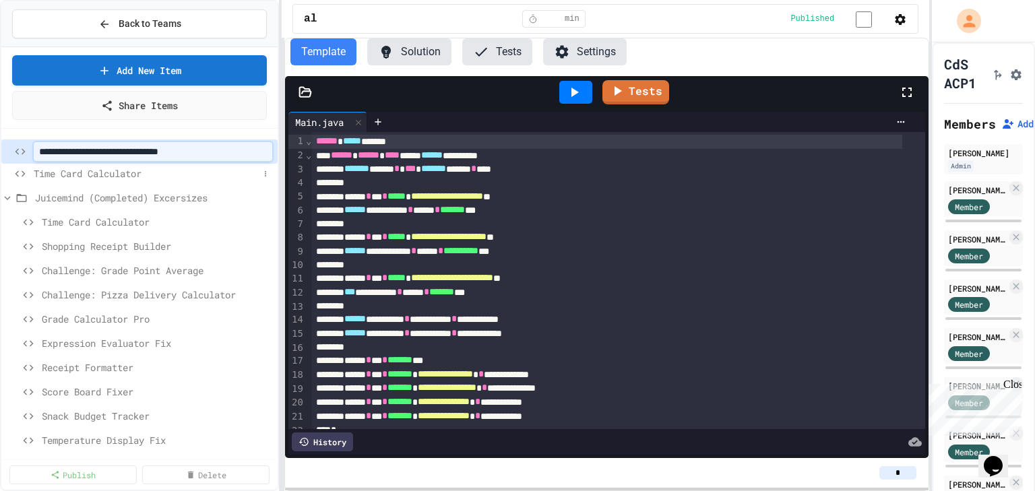
type input "**********"
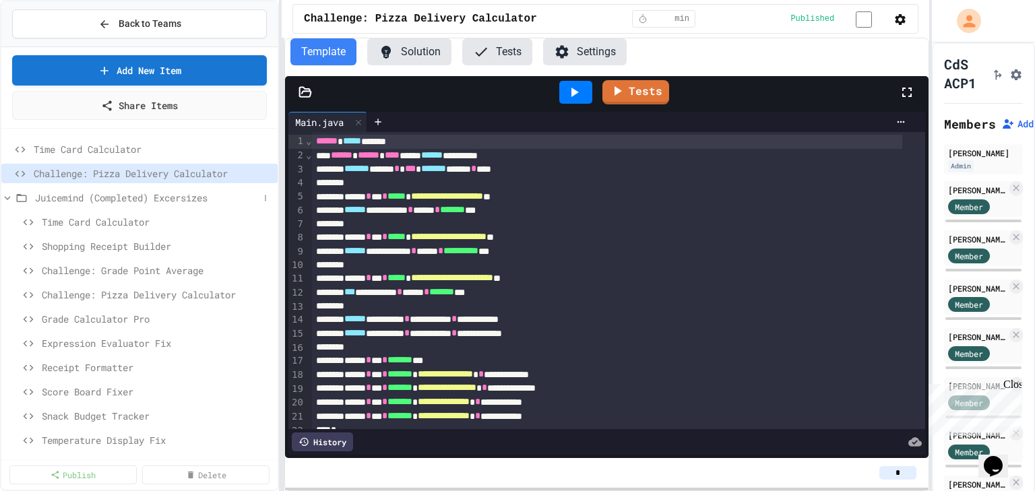
click at [5, 193] on icon at bounding box center [7, 198] width 12 height 12
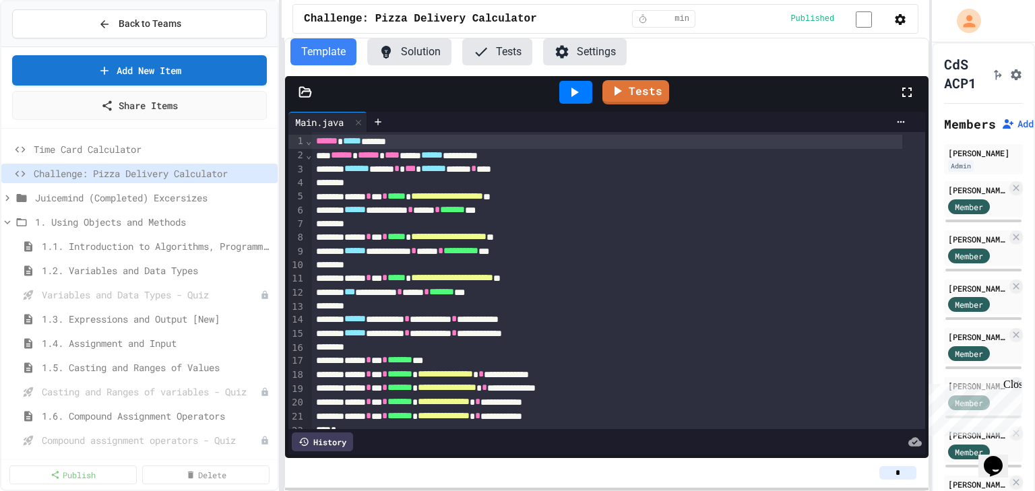
click at [5, 216] on span at bounding box center [15, 222] width 28 height 12
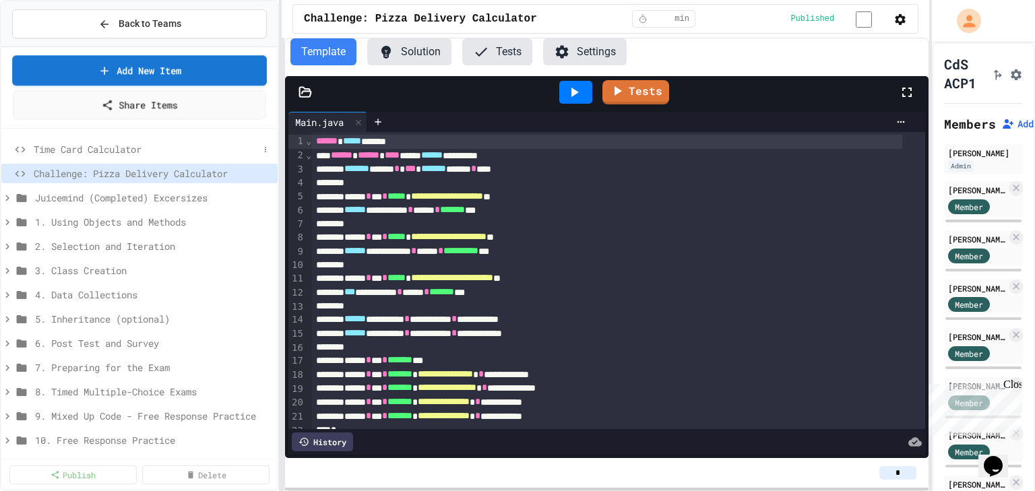
click at [131, 156] on div "Time Card Calculator" at bounding box center [139, 149] width 276 height 20
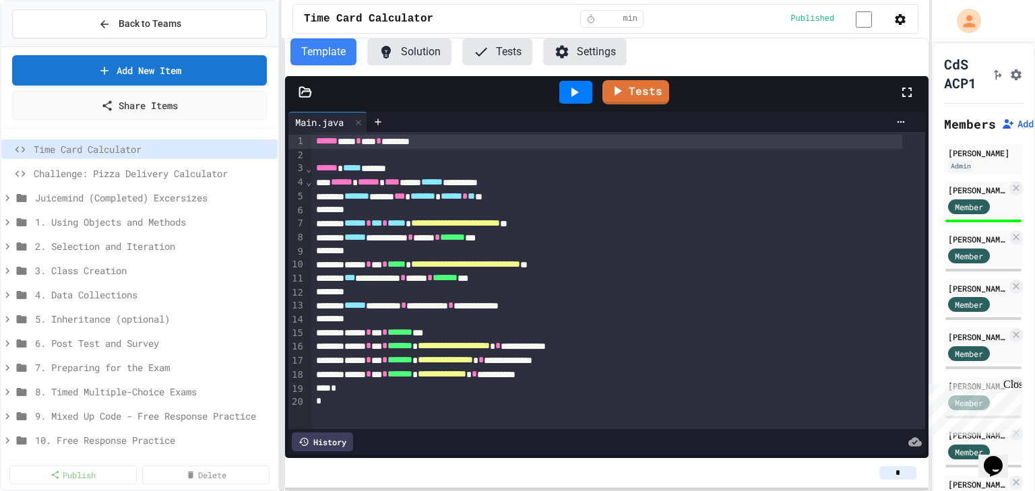
scroll to position [1, 0]
click at [627, 104] on link "Tests" at bounding box center [635, 91] width 65 height 26
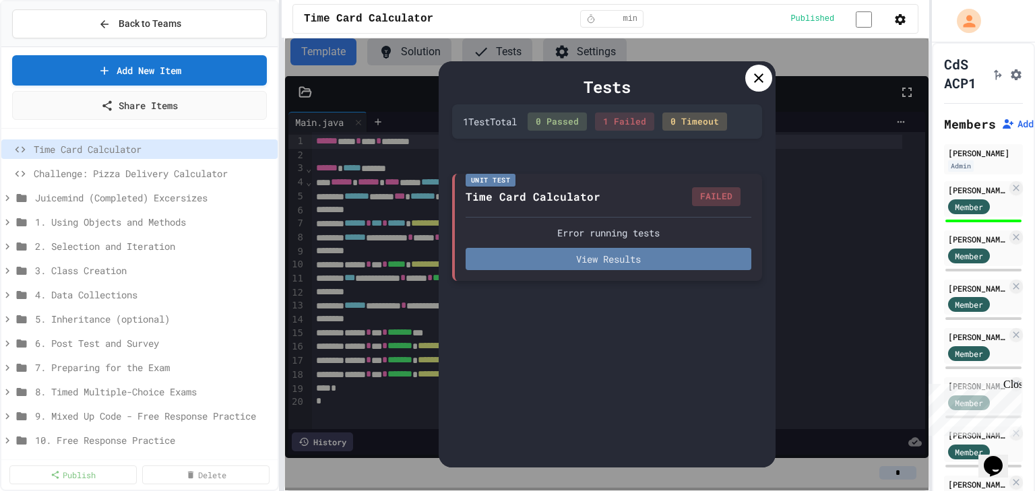
click at [654, 255] on button "View Results" at bounding box center [609, 259] width 286 height 22
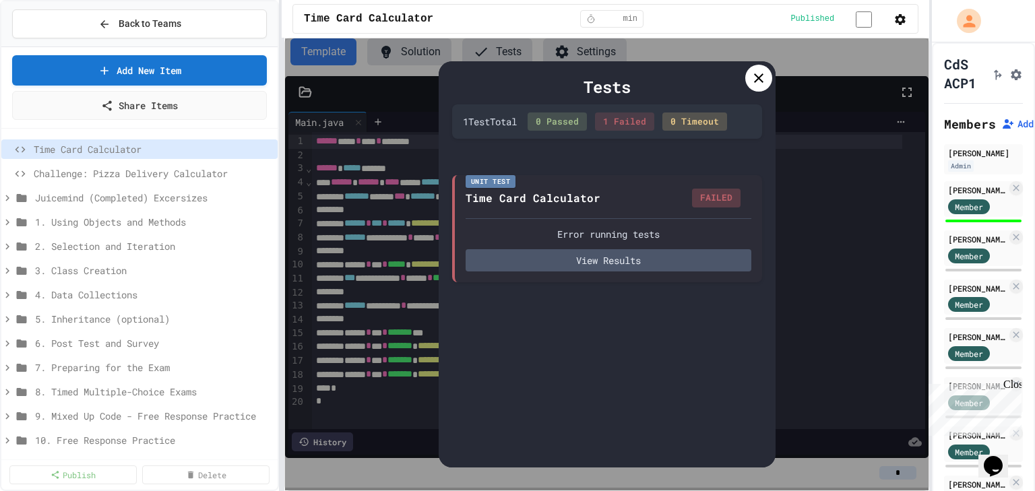
click at [762, 83] on icon at bounding box center [758, 77] width 9 height 9
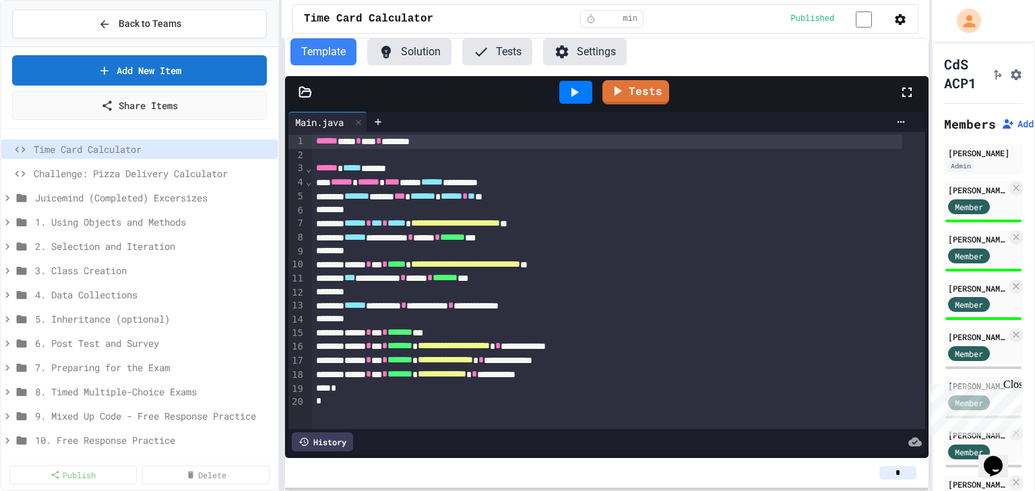
click at [404, 63] on button "Solution" at bounding box center [409, 51] width 84 height 27
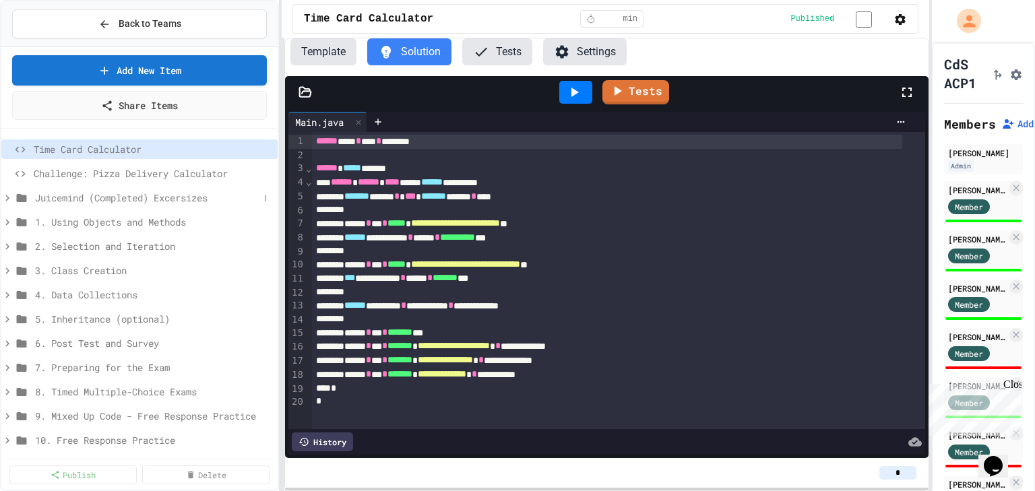
click at [135, 199] on span "Juicemind (Completed) Excersizes" at bounding box center [147, 198] width 224 height 14
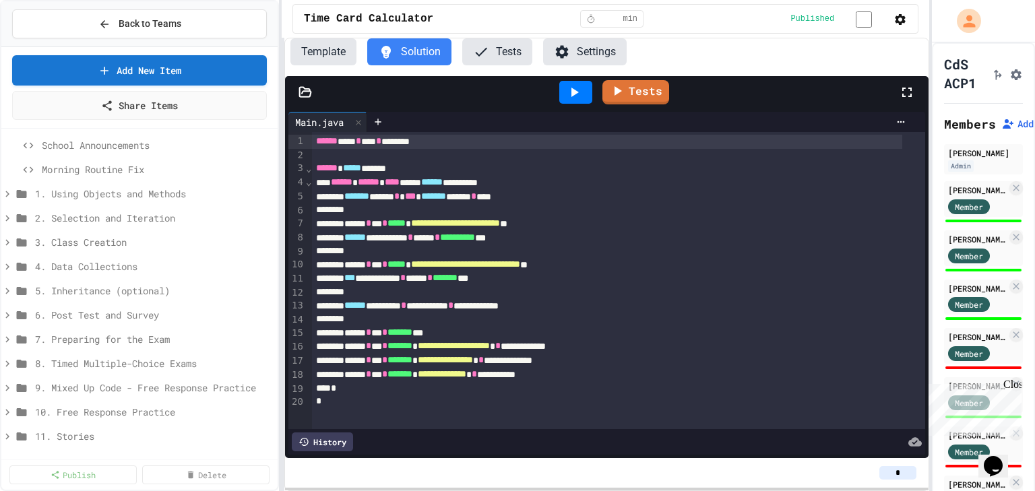
scroll to position [0, 0]
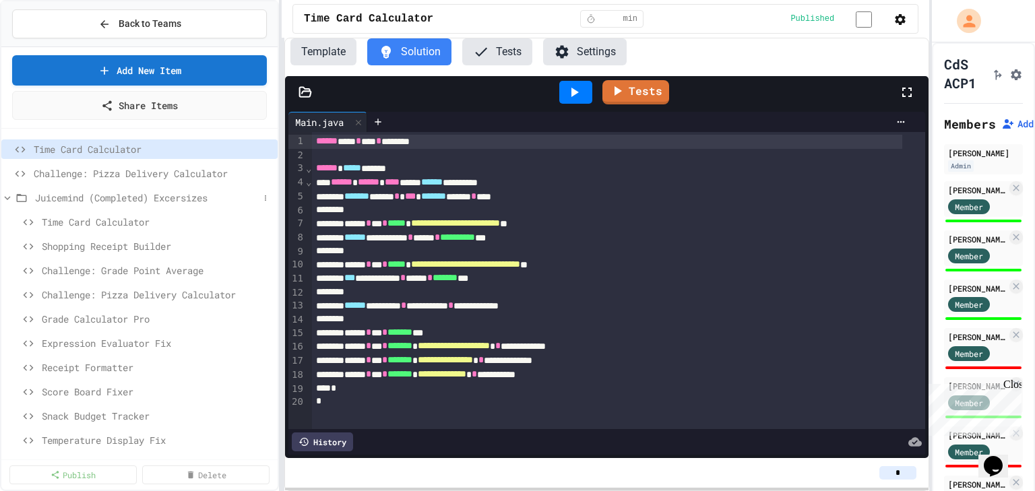
click at [8, 199] on icon at bounding box center [7, 198] width 12 height 12
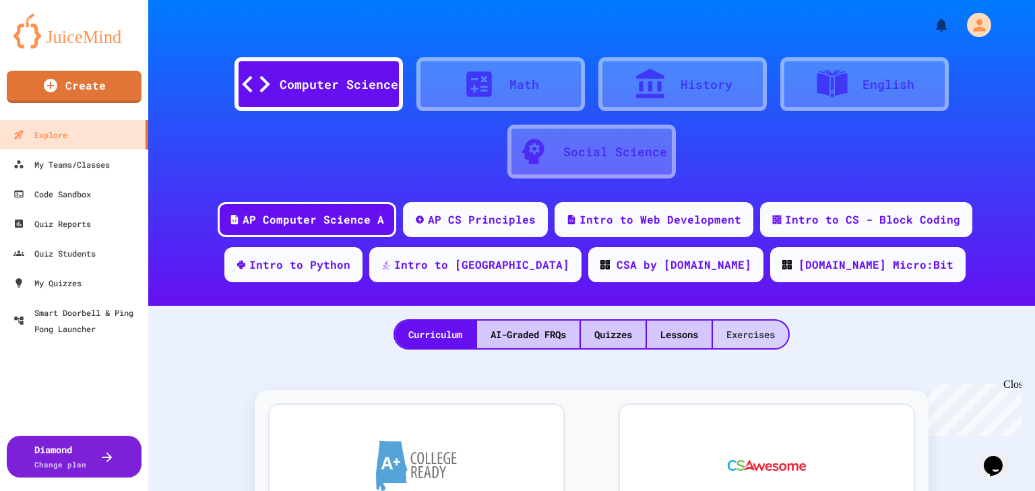
click at [744, 338] on div "Exercises" at bounding box center [750, 335] width 75 height 28
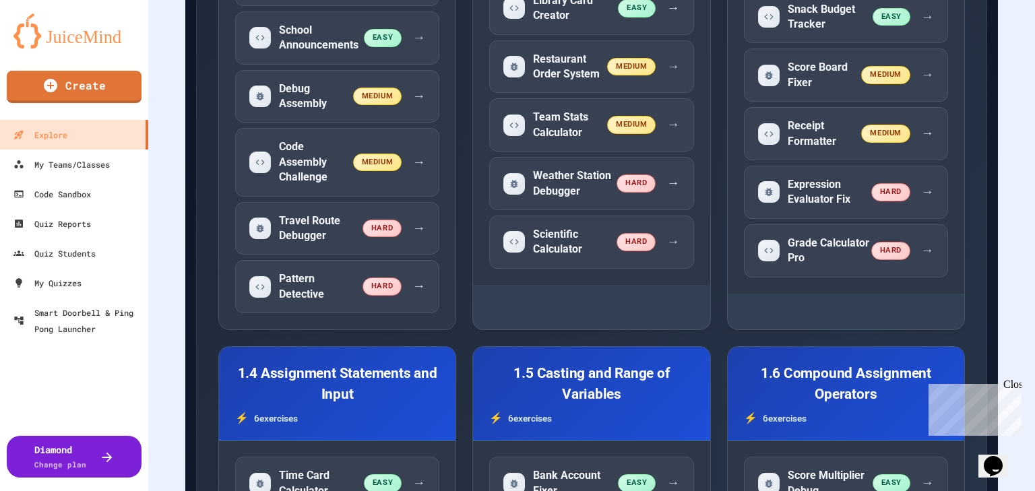
scroll to position [748, 0]
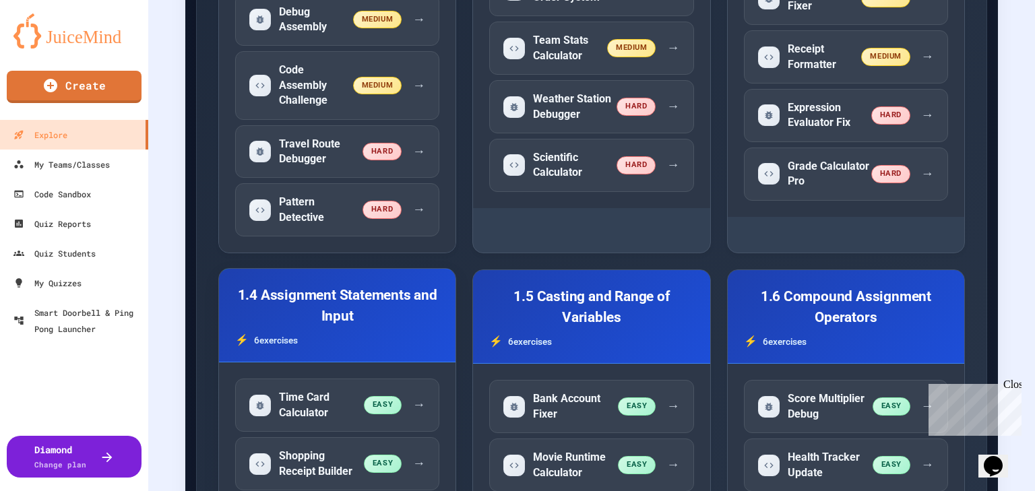
drag, startPoint x: 787, startPoint y: 406, endPoint x: 654, endPoint y: 418, distance: 133.3
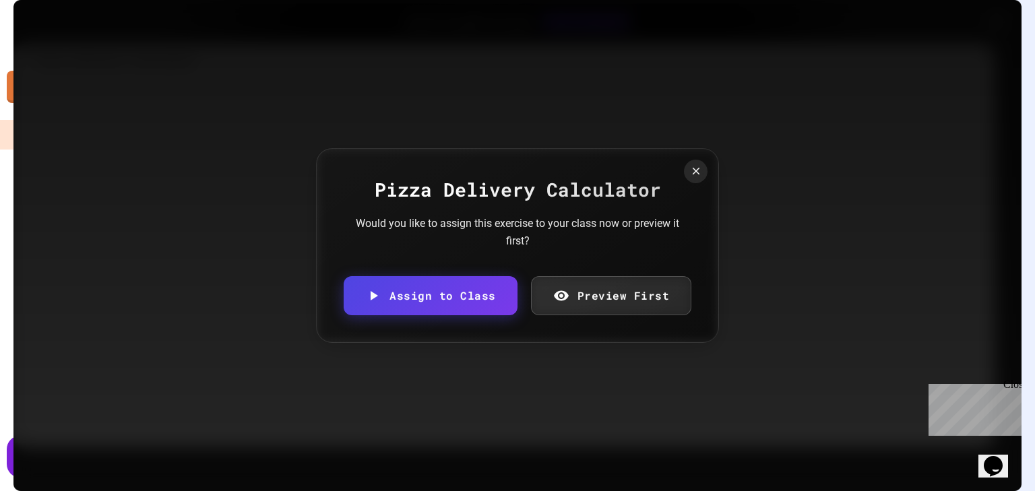
click at [690, 191] on div "Pizza Delivery Calculator Would you like to assign this exercise to your class …" at bounding box center [517, 245] width 403 height 195
click at [695, 176] on icon at bounding box center [695, 171] width 13 height 13
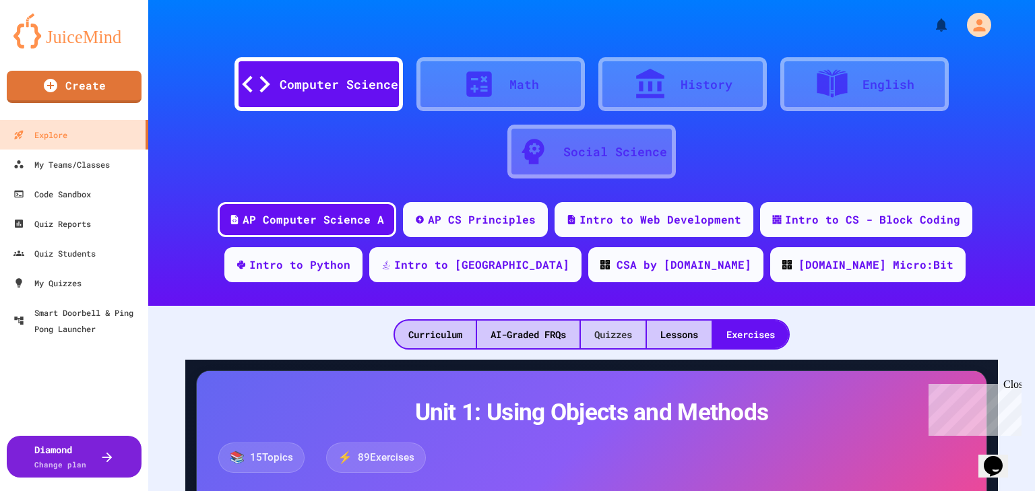
click at [608, 342] on div "Quizzes" at bounding box center [613, 335] width 65 height 28
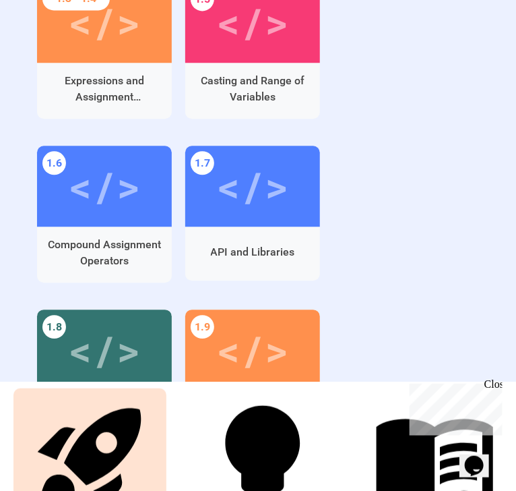
scroll to position [763, 0]
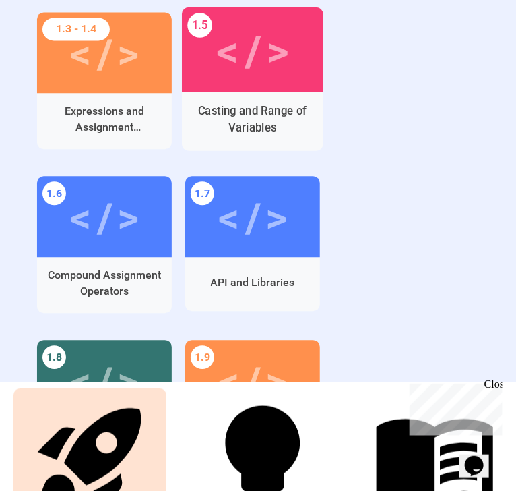
click at [288, 131] on div "Casting and Range of Variables" at bounding box center [253, 119] width 121 height 34
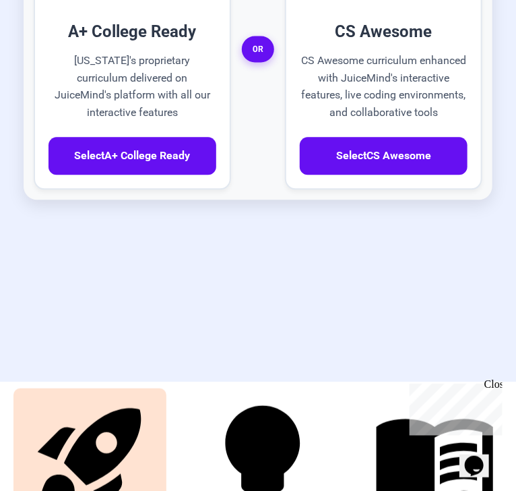
scroll to position [678, 0]
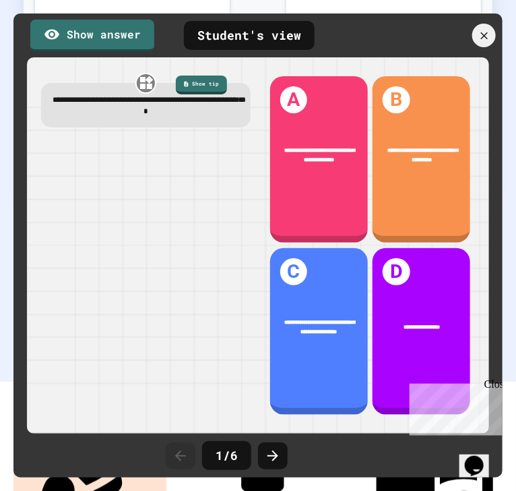
click at [486, 33] on icon at bounding box center [483, 35] width 7 height 7
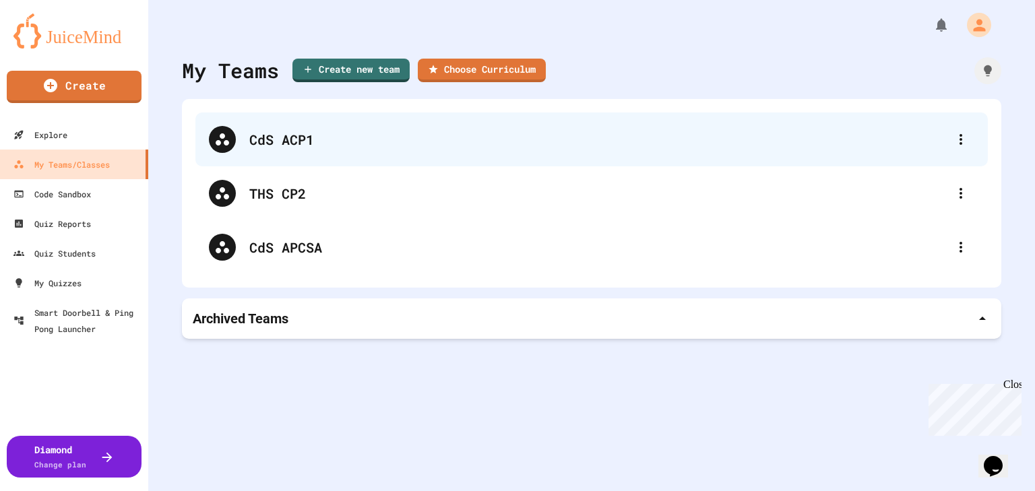
click at [263, 131] on div "CdS ACP1" at bounding box center [598, 139] width 698 height 20
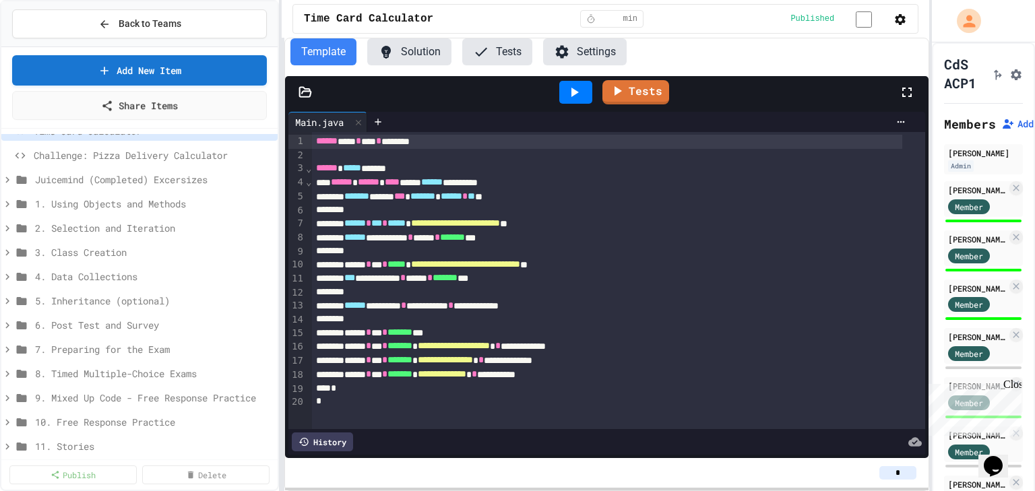
scroll to position [28, 0]
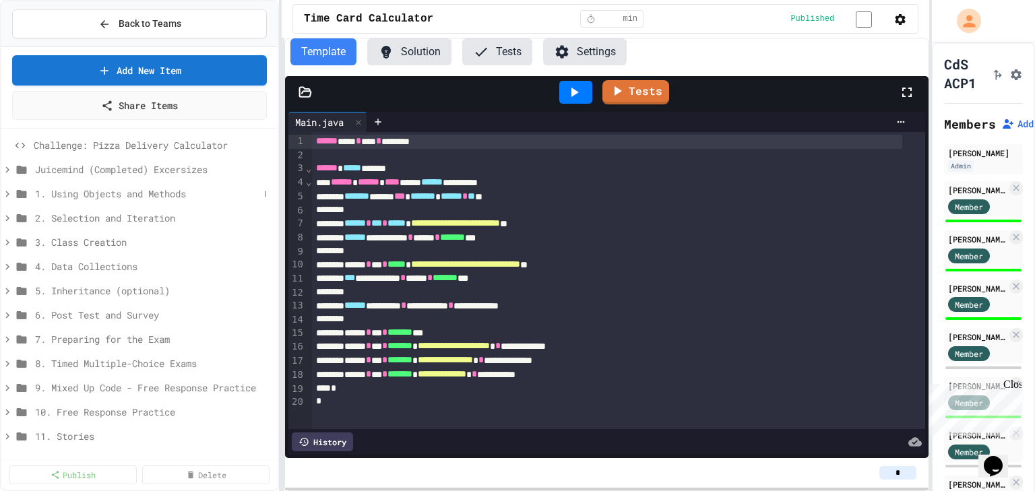
click at [11, 191] on icon at bounding box center [7, 194] width 12 height 12
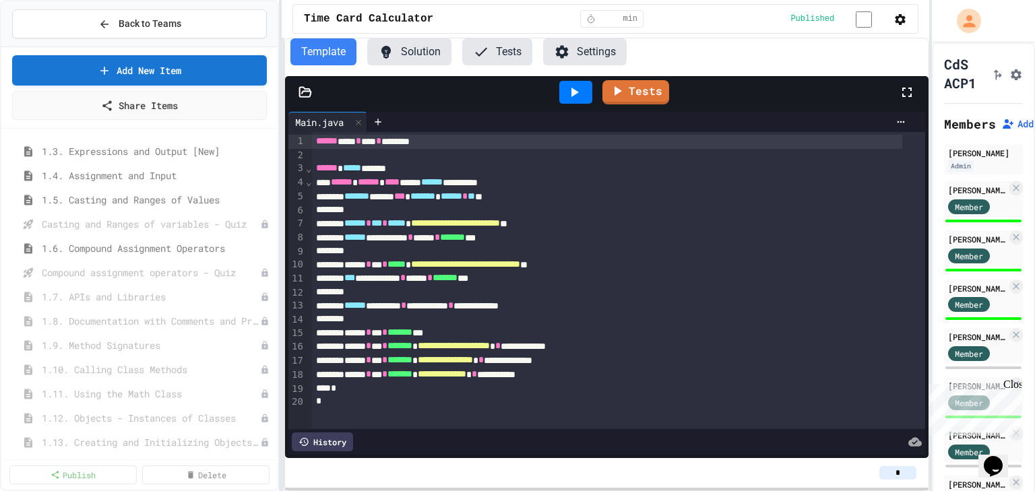
scroll to position [181, 0]
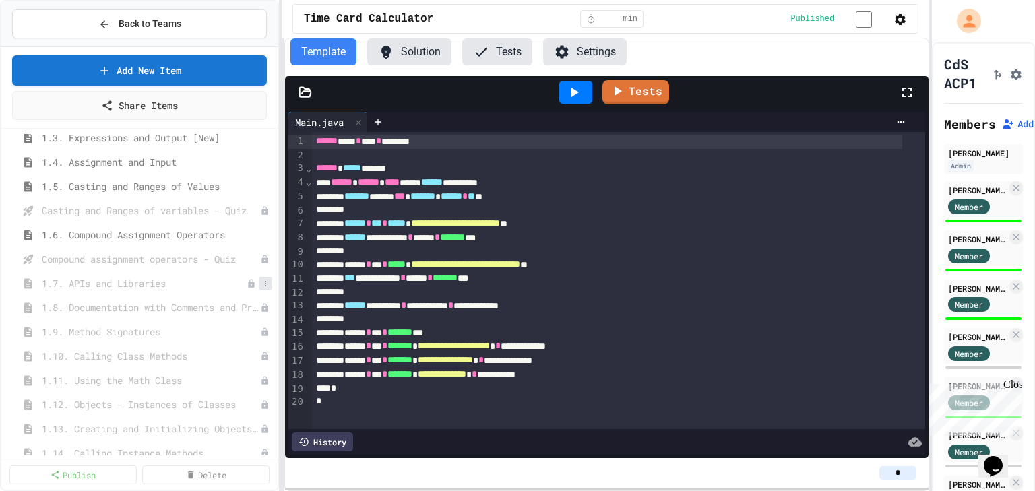
click at [261, 283] on icon at bounding box center [265, 284] width 8 height 8
click at [221, 332] on button "Publish" at bounding box center [221, 331] width 85 height 24
click at [265, 305] on icon at bounding box center [265, 307] width 1 height 5
click at [237, 334] on button "Rename" at bounding box center [221, 331] width 85 height 24
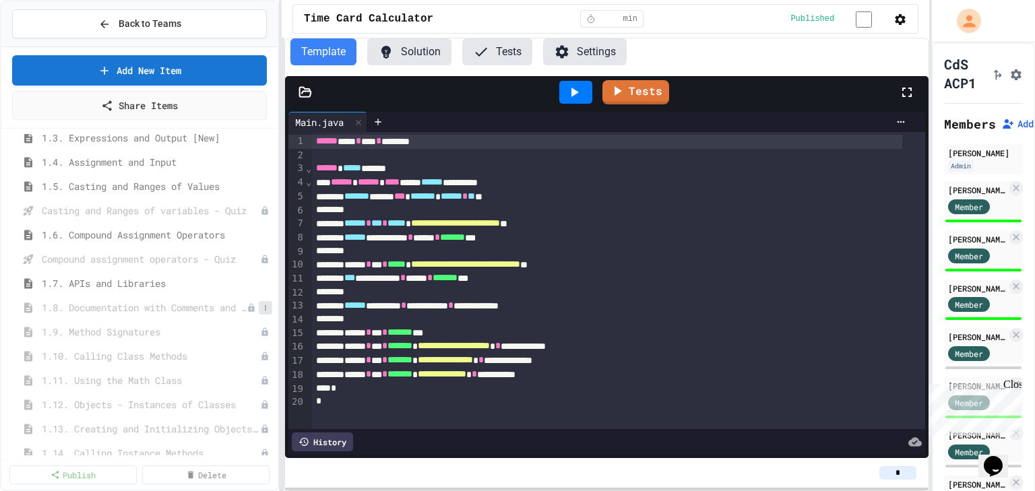
click at [265, 308] on icon at bounding box center [265, 307] width 1 height 5
click at [234, 353] on button "Publish" at bounding box center [221, 355] width 85 height 24
click at [179, 208] on span "Casting and Ranges of variables - Quiz" at bounding box center [144, 210] width 205 height 14
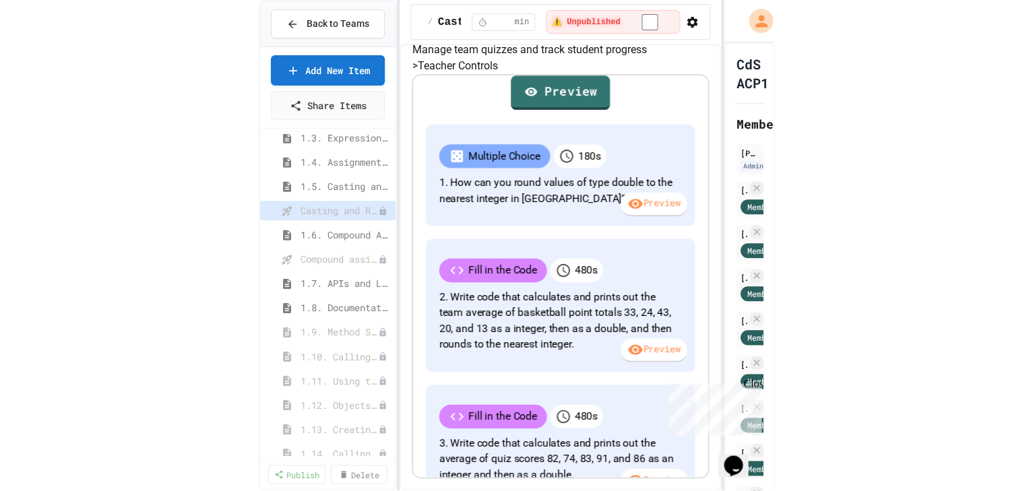
scroll to position [270, 0]
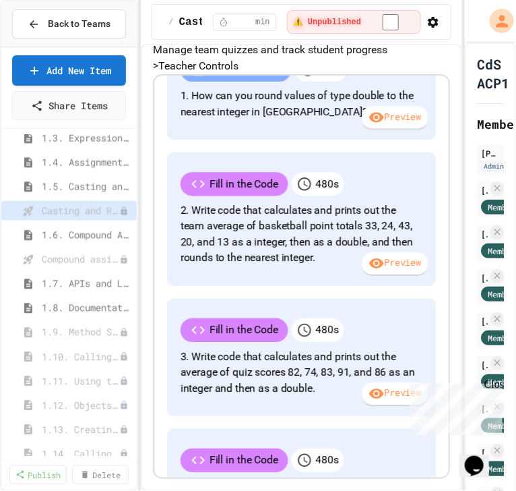
click at [280, 23] on link "Preview" at bounding box center [301, 5] width 93 height 36
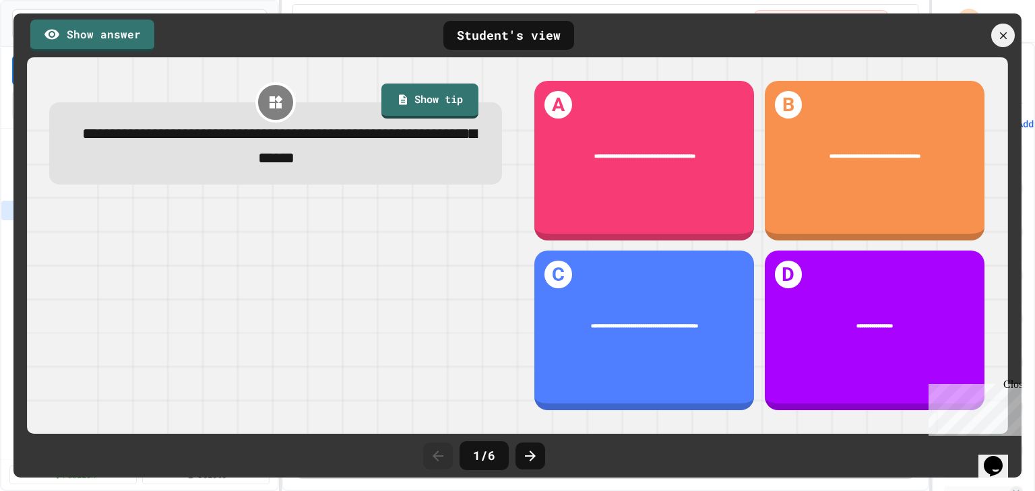
scroll to position [3, 0]
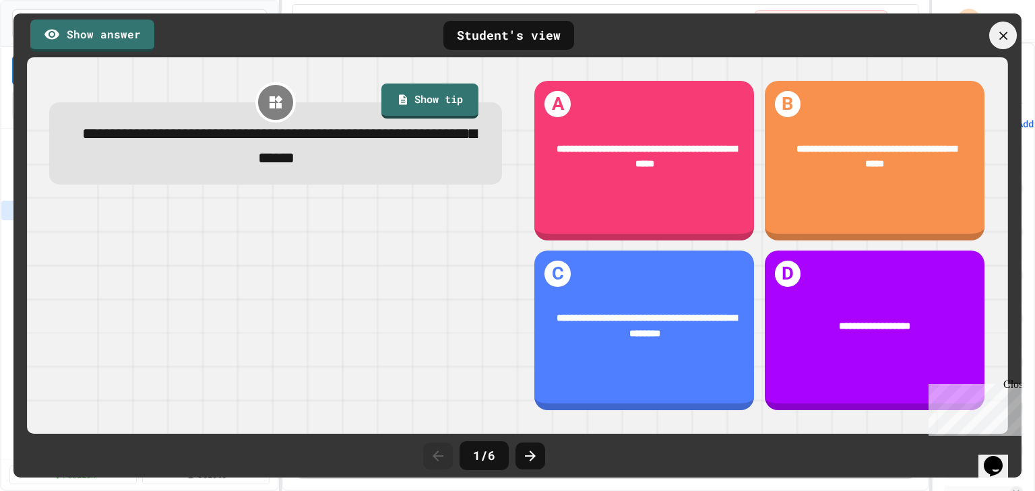
click at [999, 35] on icon at bounding box center [1003, 35] width 14 height 14
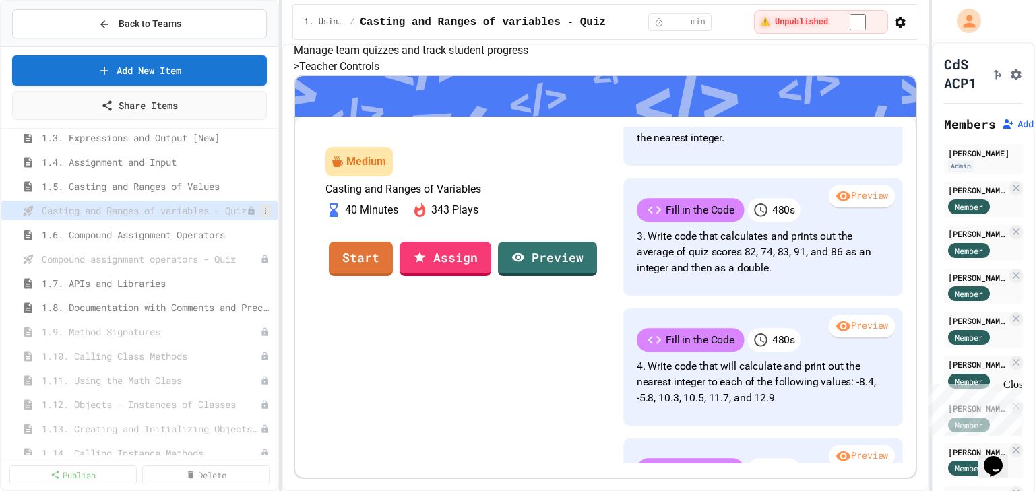
click at [263, 209] on button at bounding box center [265, 210] width 13 height 13
click at [226, 282] on button "Delete" at bounding box center [221, 282] width 85 height 24
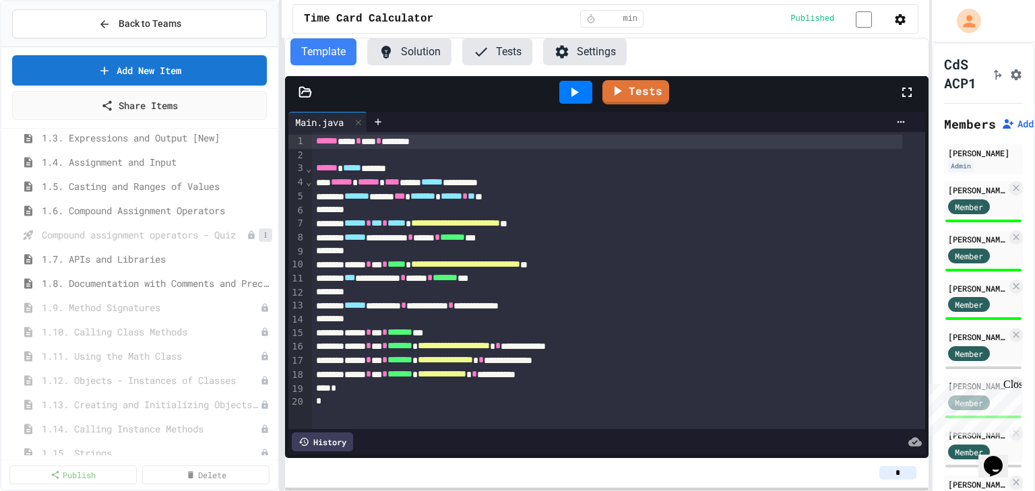
click at [265, 232] on icon at bounding box center [265, 234] width 1 height 5
click at [240, 309] on button "Delete" at bounding box center [221, 306] width 85 height 24
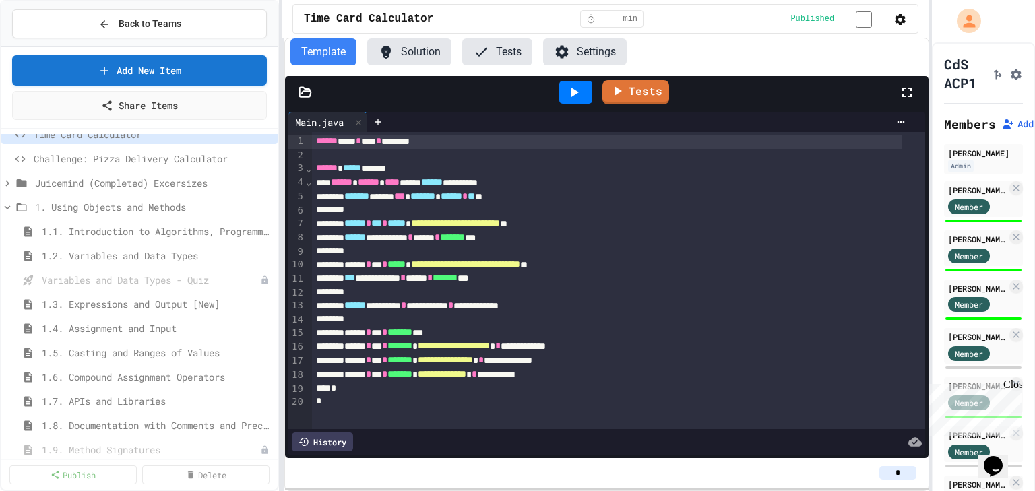
scroll to position [13, 0]
click at [262, 278] on button at bounding box center [265, 282] width 13 height 13
click at [234, 345] on button "Delete" at bounding box center [221, 354] width 85 height 24
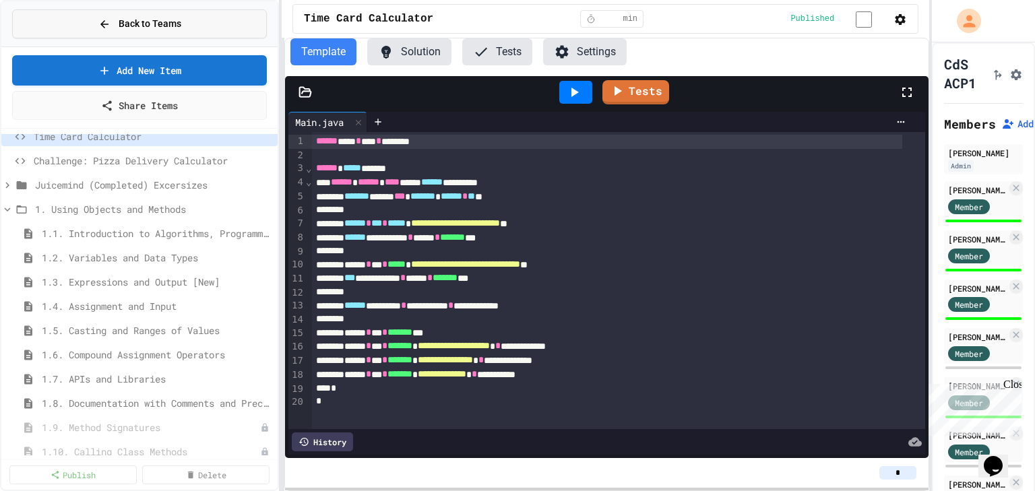
click at [86, 21] on button "Back to Teams" at bounding box center [139, 23] width 255 height 29
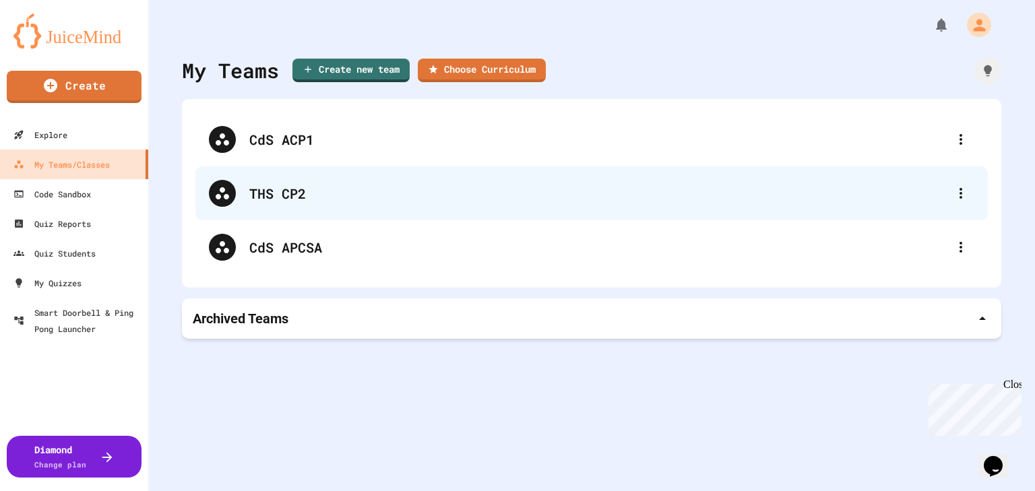
click at [263, 178] on div "THS CP2" at bounding box center [591, 193] width 792 height 54
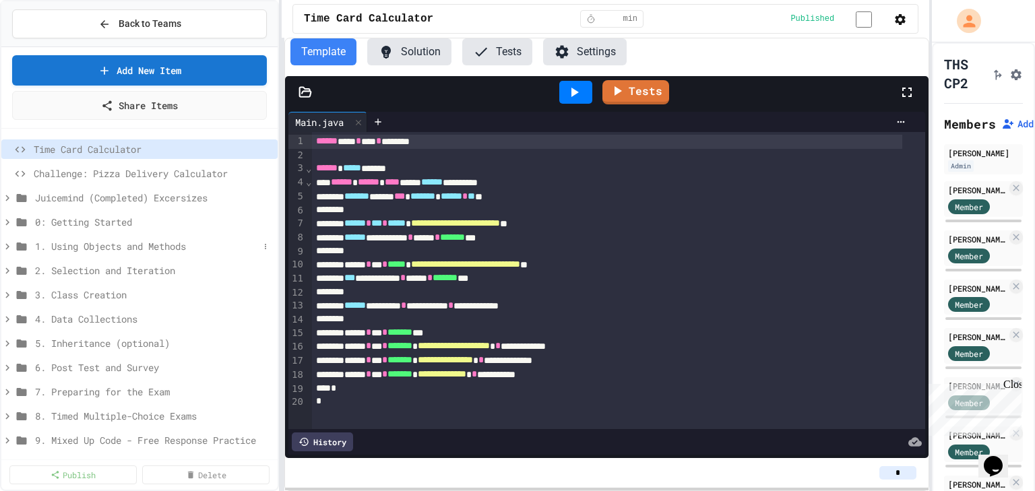
click at [8, 247] on icon at bounding box center [7, 247] width 12 height 12
click at [259, 323] on button at bounding box center [265, 319] width 13 height 13
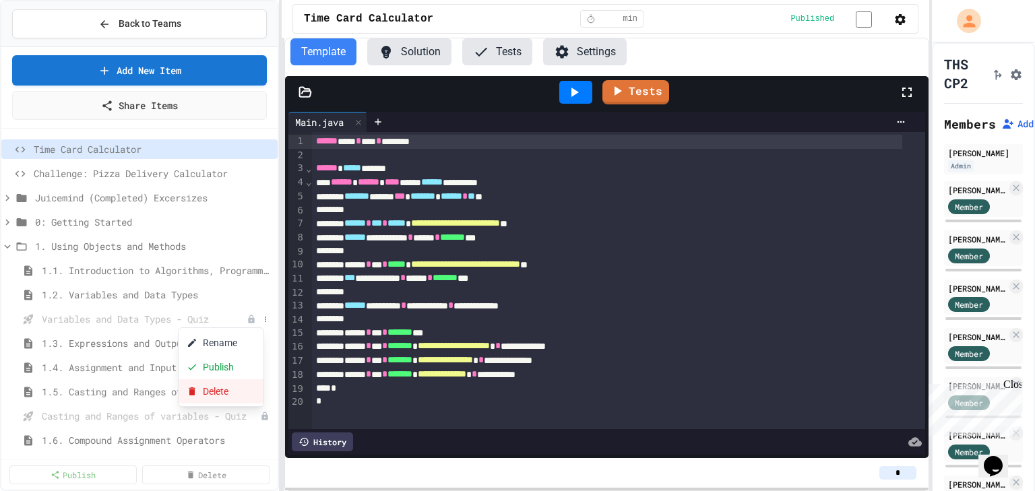
click at [242, 385] on button "Delete" at bounding box center [221, 391] width 85 height 24
click at [262, 391] on button at bounding box center [265, 391] width 13 height 13
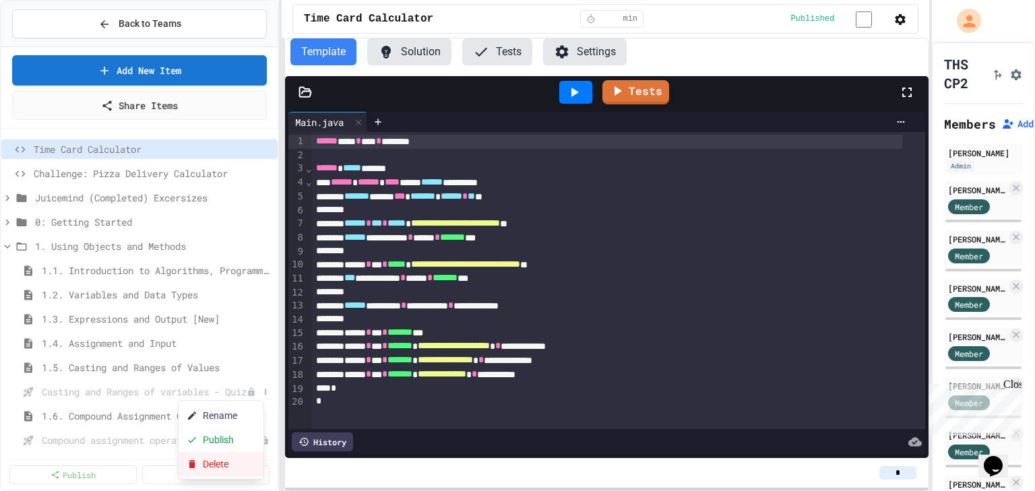
click at [236, 457] on button "Delete" at bounding box center [221, 464] width 85 height 24
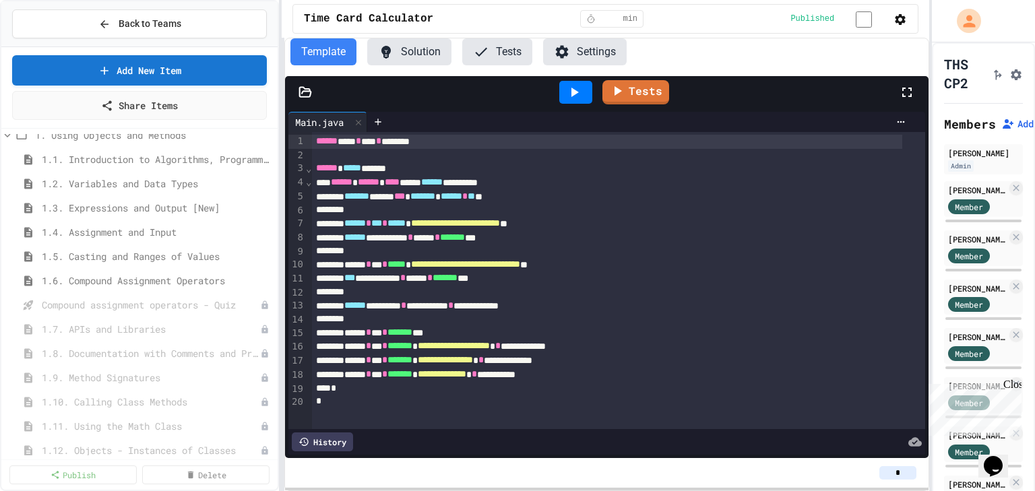
scroll to position [123, 0]
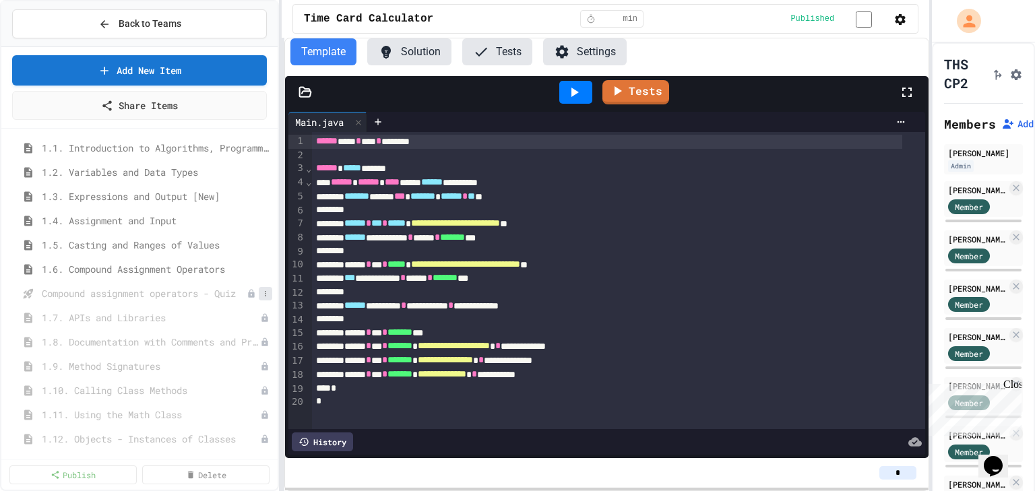
click at [263, 291] on button at bounding box center [265, 293] width 13 height 13
click at [222, 365] on button "Delete" at bounding box center [221, 366] width 85 height 24
click at [266, 292] on div "1.7. APIs and Libraries" at bounding box center [139, 294] width 276 height 20
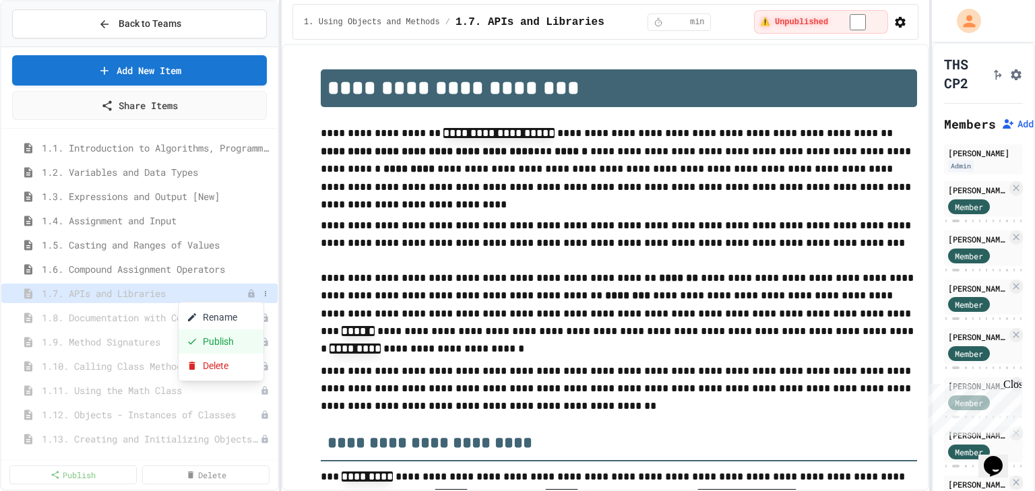
click at [235, 338] on button "Publish" at bounding box center [221, 341] width 85 height 24
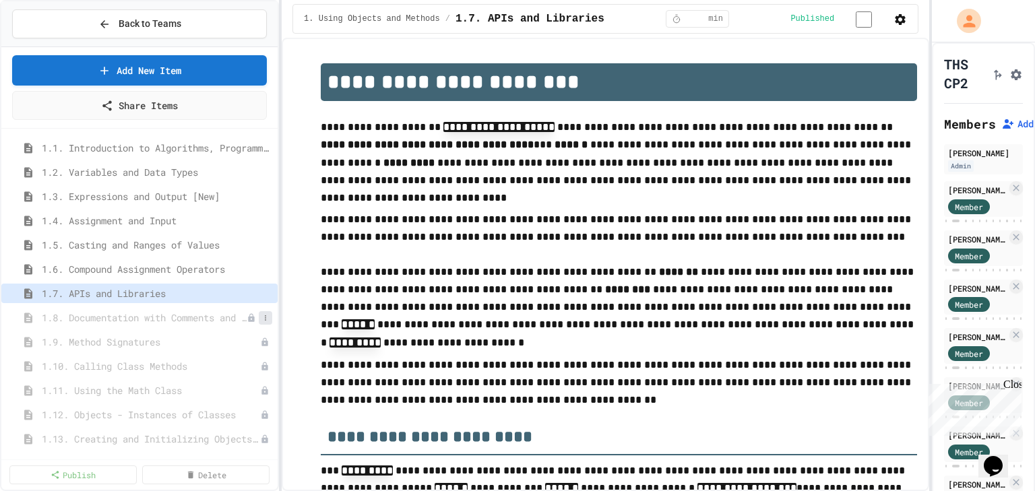
click at [261, 317] on icon at bounding box center [265, 318] width 8 height 8
click at [240, 370] on button "Publish" at bounding box center [221, 366] width 85 height 24
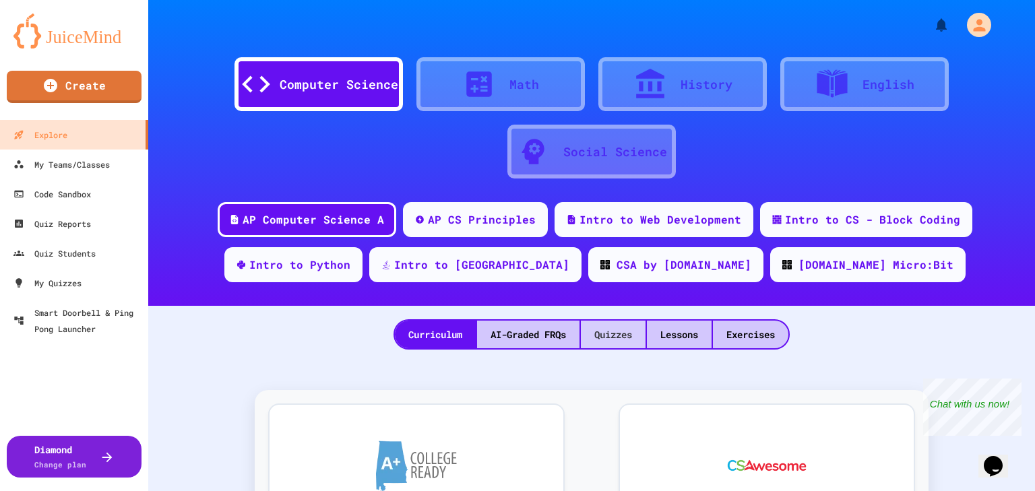
click at [602, 329] on div "Quizzes" at bounding box center [613, 335] width 65 height 28
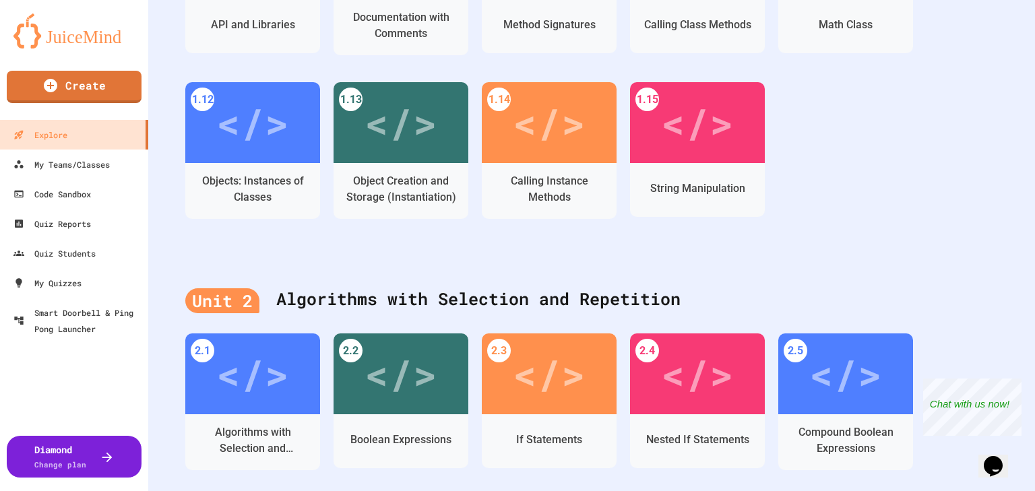
scroll to position [672, 0]
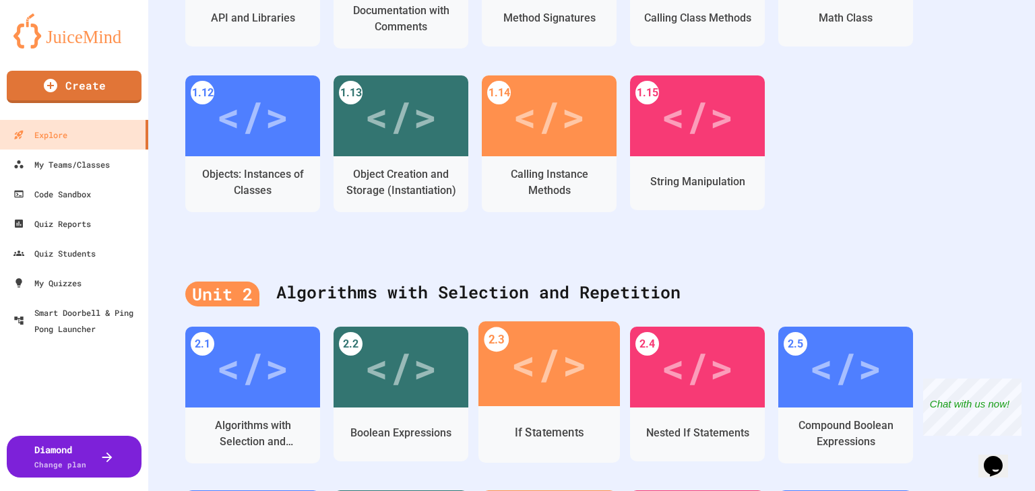
click at [586, 375] on div "</>" at bounding box center [548, 363] width 141 height 85
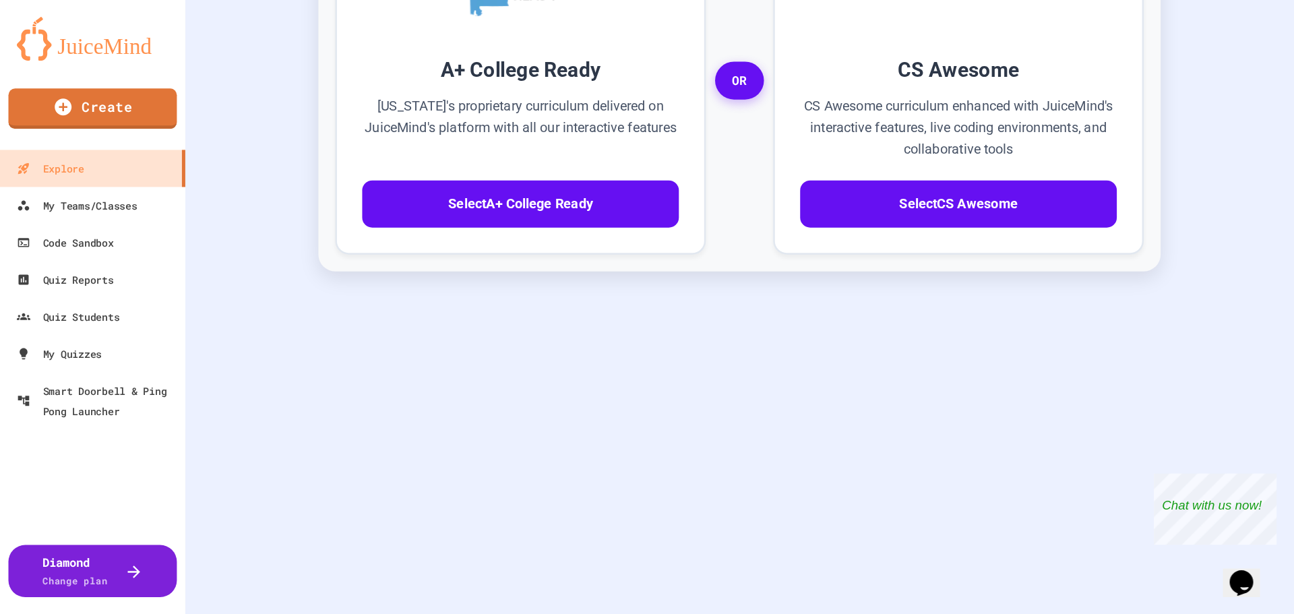
scroll to position [486, 0]
click at [499, 491] on div "</>" at bounding box center [510, 616] width 76 height 64
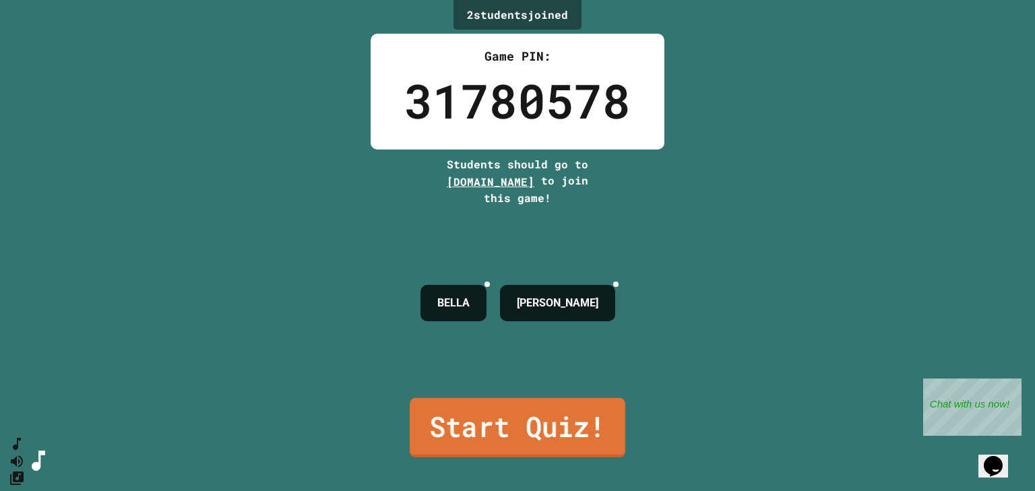
click at [511, 410] on link "Start Quiz!" at bounding box center [518, 427] width 216 height 59
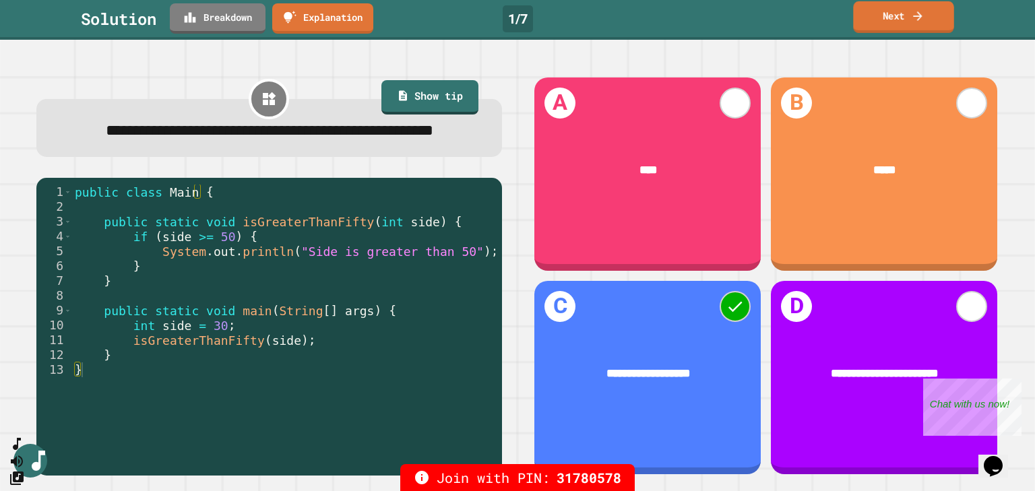
click at [866, 8] on link "Next" at bounding box center [903, 17] width 100 height 32
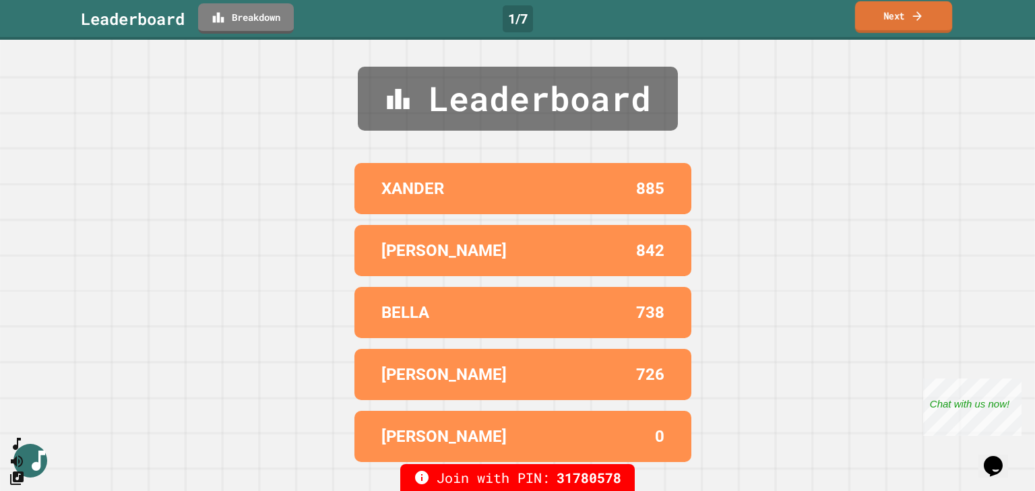
click at [872, 9] on link "Next" at bounding box center [903, 17] width 97 height 32
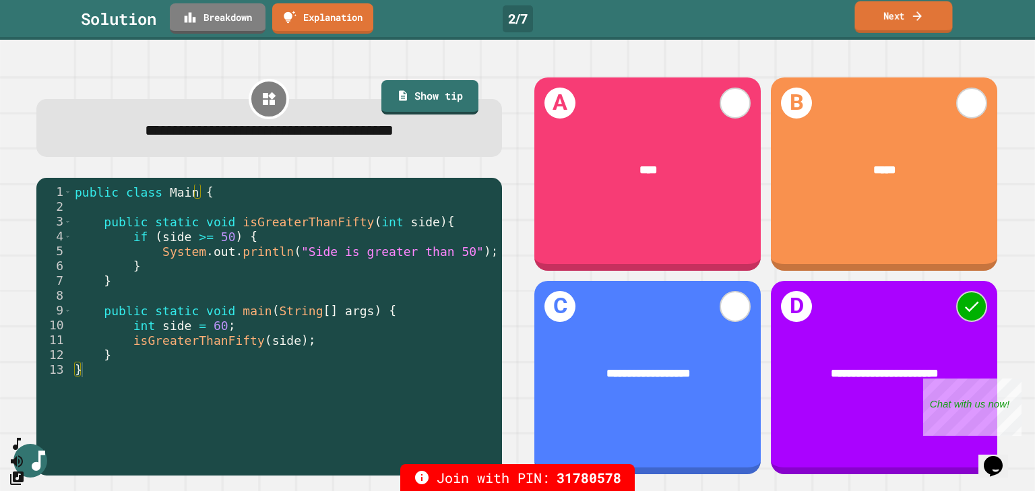
click at [889, 30] on link "Next" at bounding box center [903, 17] width 98 height 32
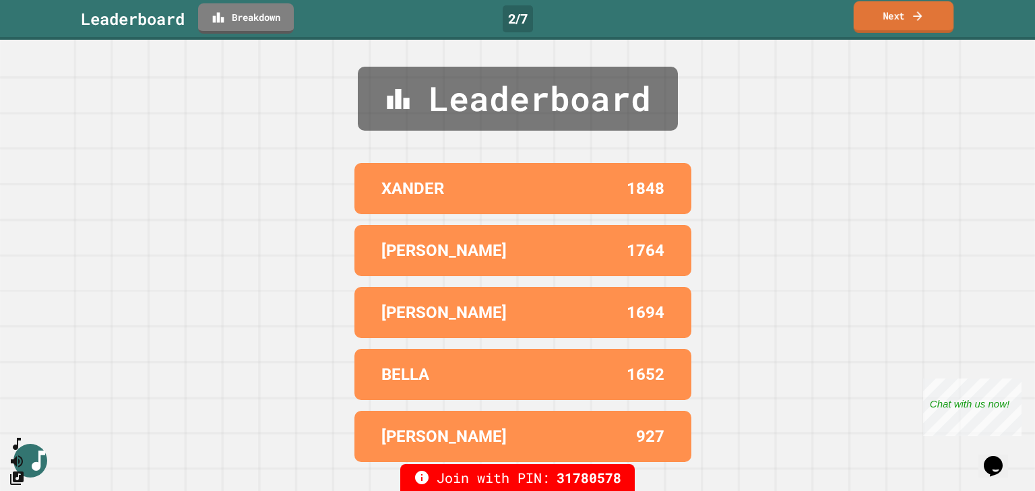
click at [898, 22] on link "Next" at bounding box center [904, 17] width 100 height 32
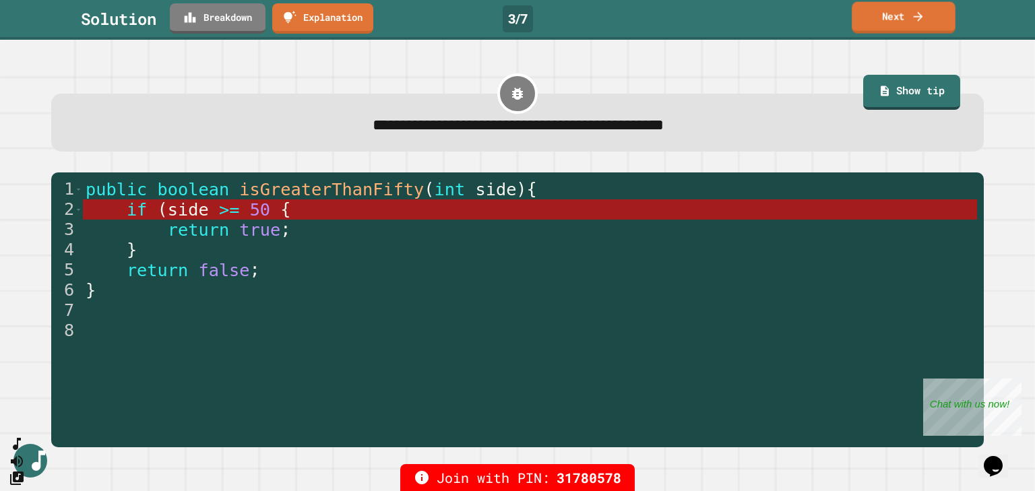
click at [885, 20] on link "Next" at bounding box center [904, 18] width 104 height 32
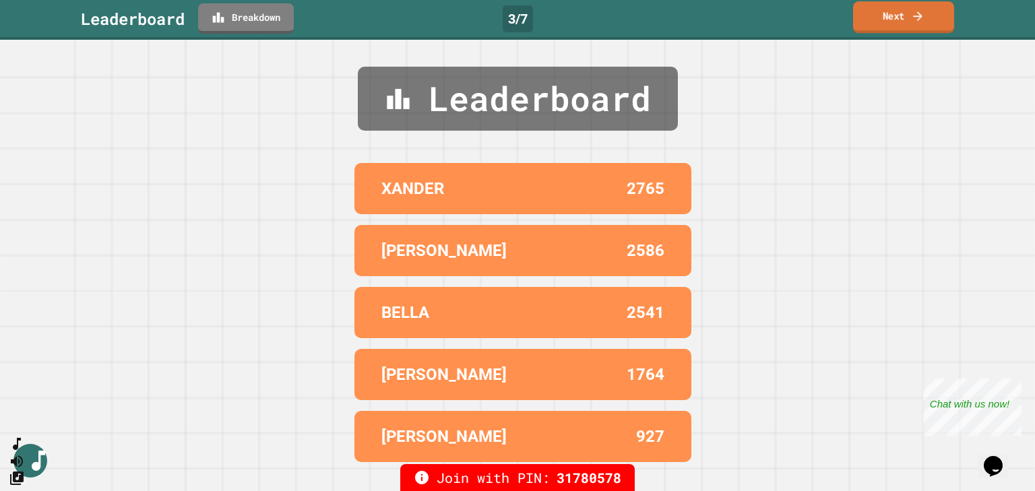
click at [913, 15] on icon at bounding box center [917, 16] width 13 height 14
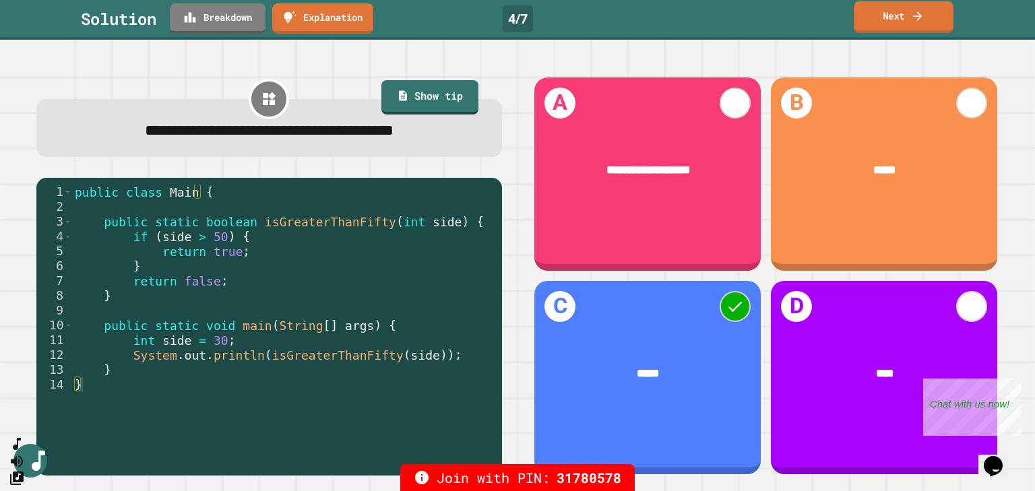
click at [887, 20] on link "Next" at bounding box center [904, 17] width 100 height 32
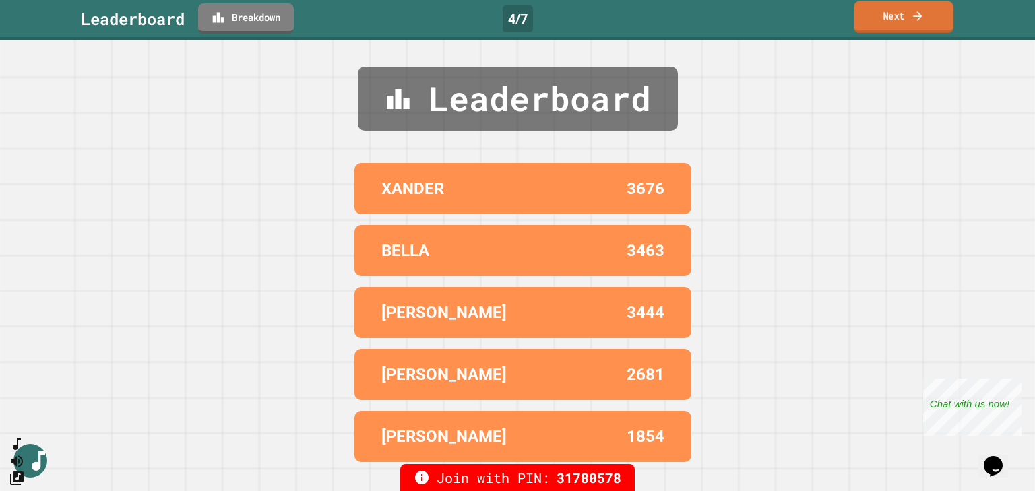
click at [895, 28] on link "Next" at bounding box center [904, 17] width 100 height 32
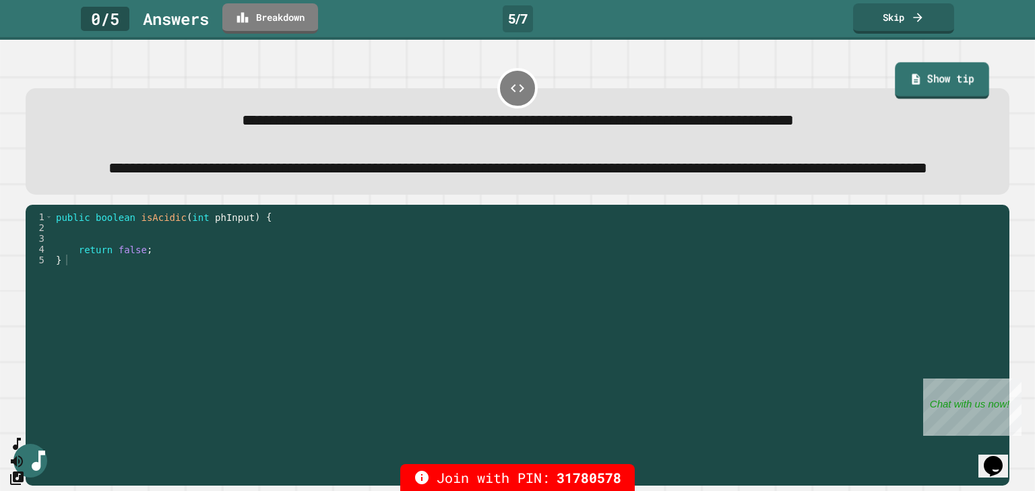
click at [904, 92] on link "Show tip" at bounding box center [942, 80] width 94 height 36
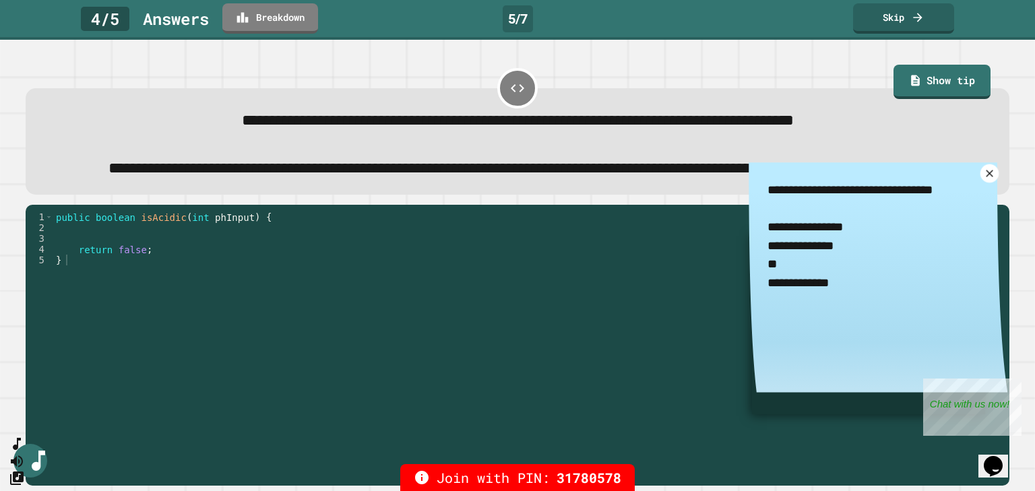
click at [983, 179] on icon at bounding box center [989, 173] width 12 height 12
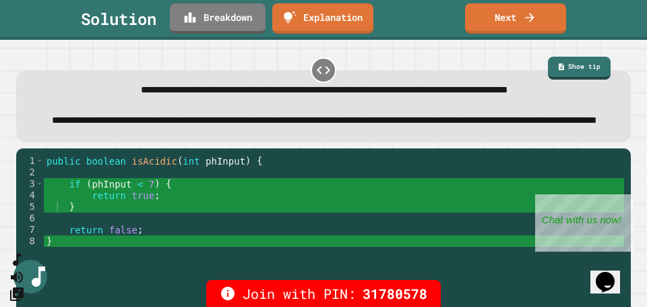
drag, startPoint x: 1034, startPoint y: 13, endPoint x: 317, endPoint y: 171, distance: 734.2
click at [317, 171] on div "1 2 3 4 5 6 7 8 public boolean isAcidic ( int phInput ) { if ( phInput < 7 ) { …" at bounding box center [323, 232] width 615 height 168
click at [526, 29] on link "Next" at bounding box center [515, 17] width 102 height 32
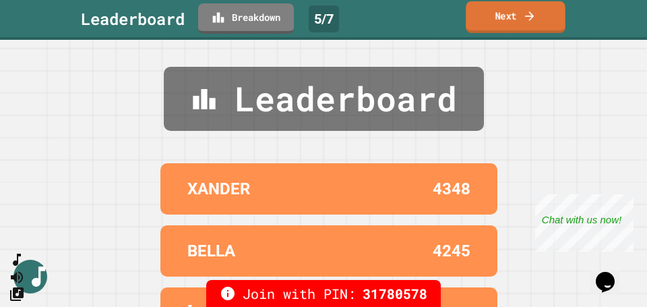
click at [525, 16] on icon at bounding box center [529, 16] width 13 height 14
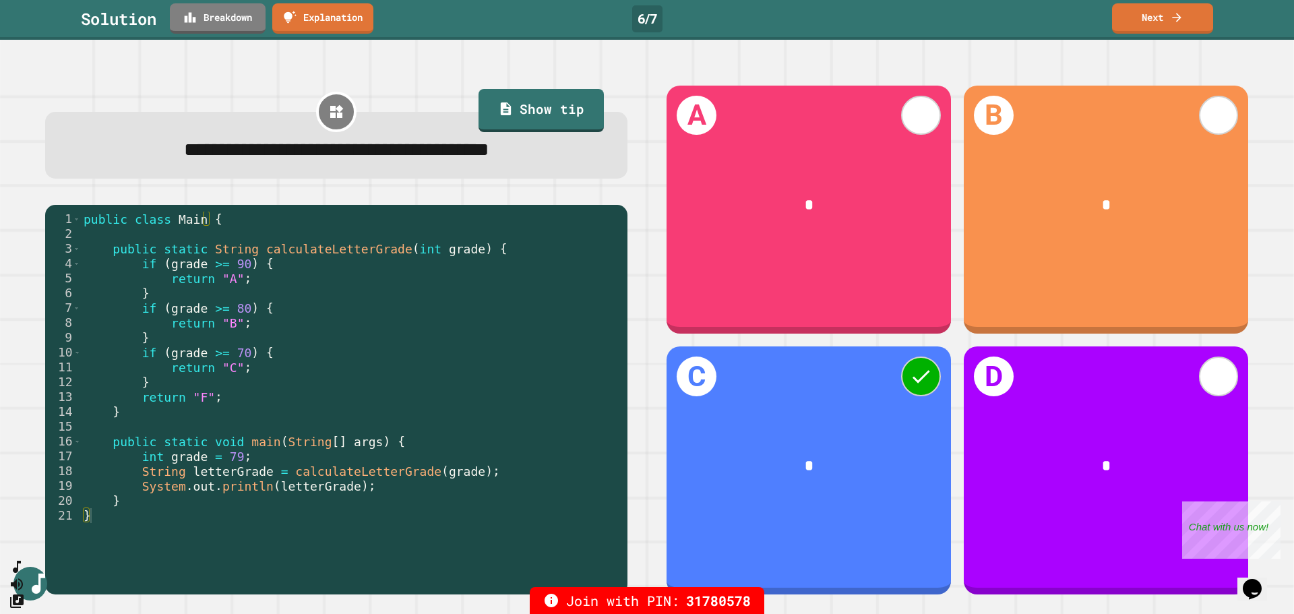
drag, startPoint x: 1032, startPoint y: 25, endPoint x: 1140, endPoint y: 44, distance: 109.6
click at [1034, 27] on div "Solution Breakdown Explanation 6 / 7 Next" at bounding box center [647, 18] width 1294 height 30
click at [1034, 22] on link "Next" at bounding box center [1161, 17] width 95 height 32
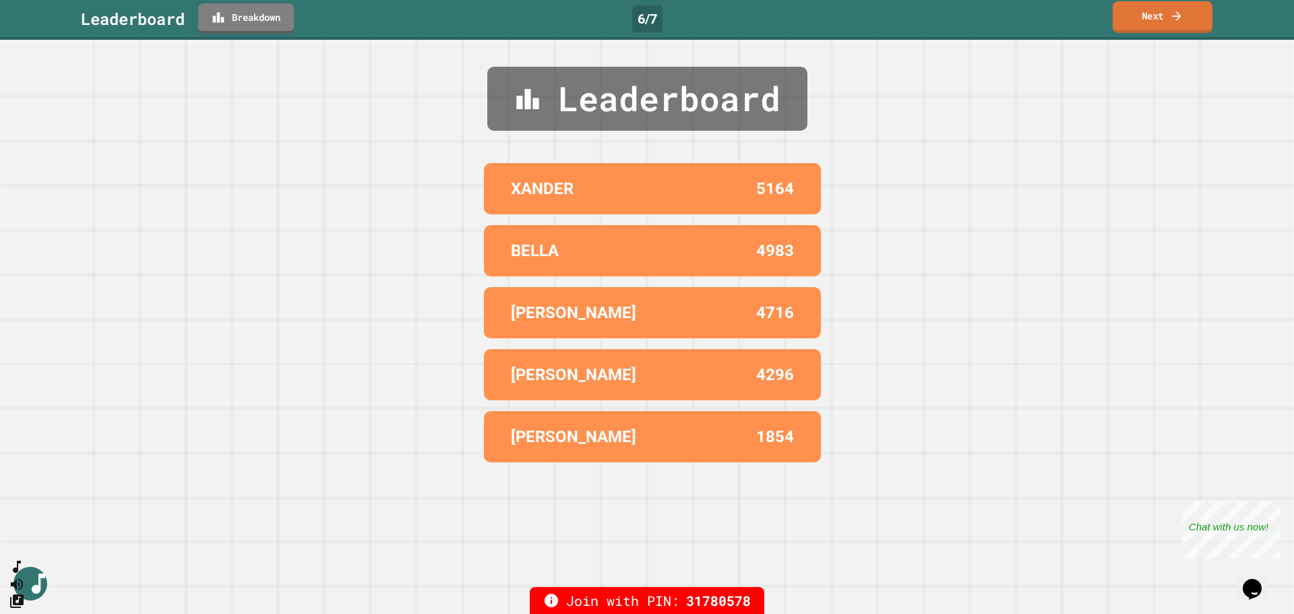
click at [1034, 24] on link "Next" at bounding box center [1162, 17] width 100 height 32
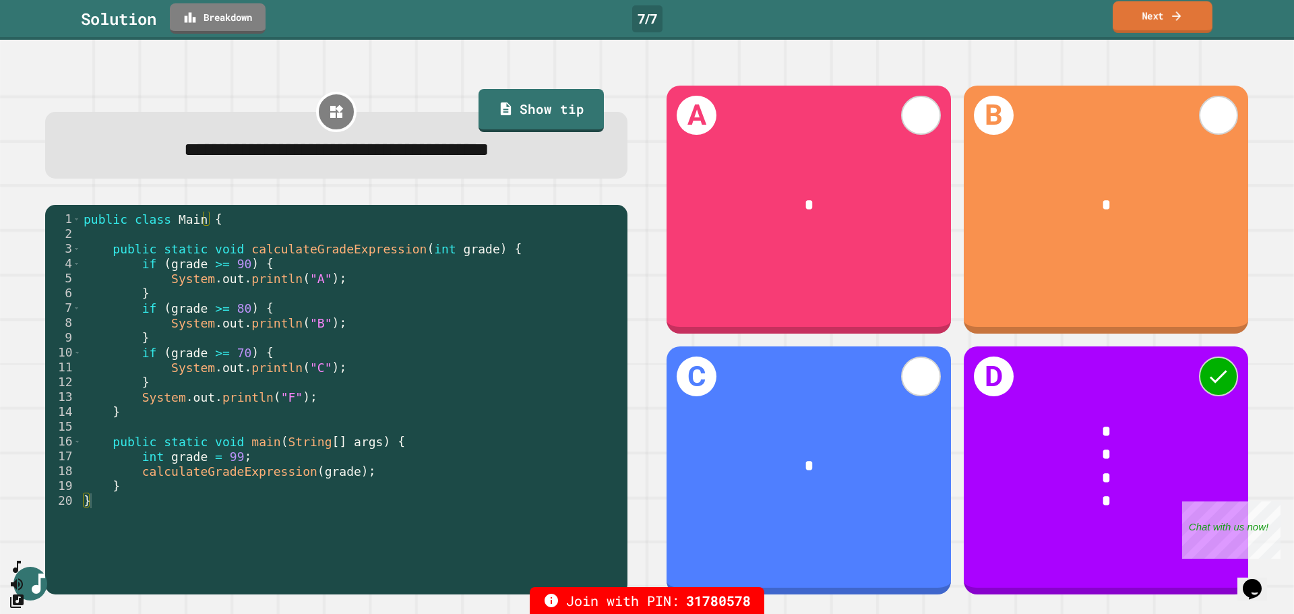
click at [1034, 19] on icon at bounding box center [1176, 16] width 13 height 14
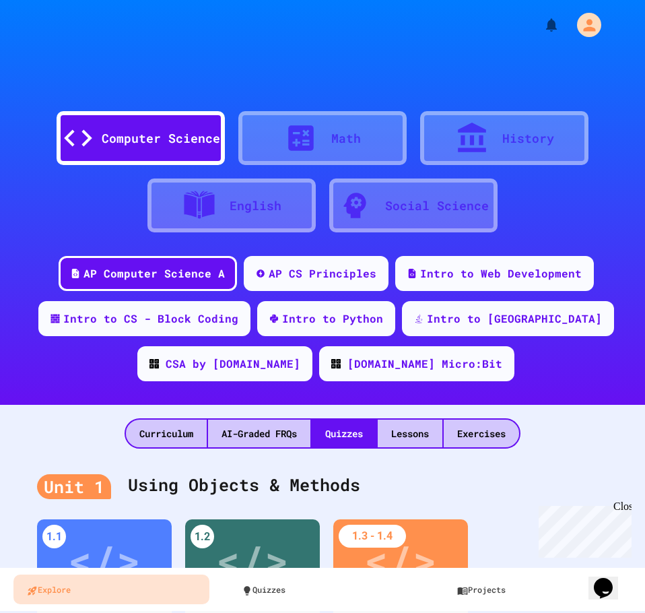
scroll to position [509, 0]
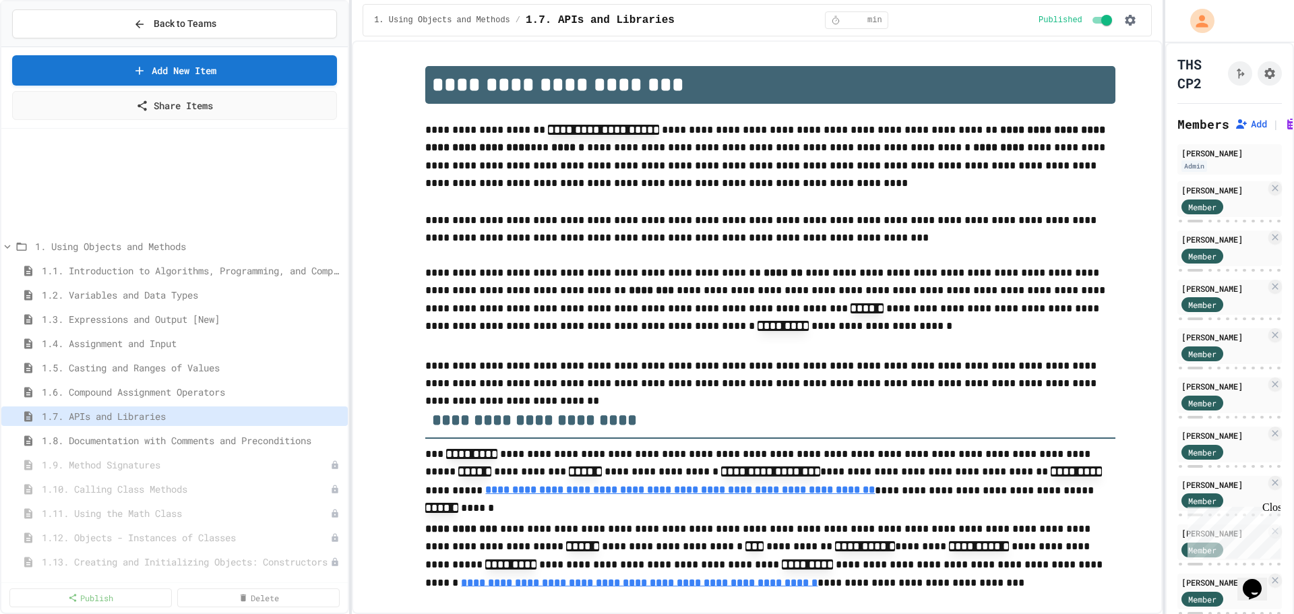
scroll to position [123, 0]
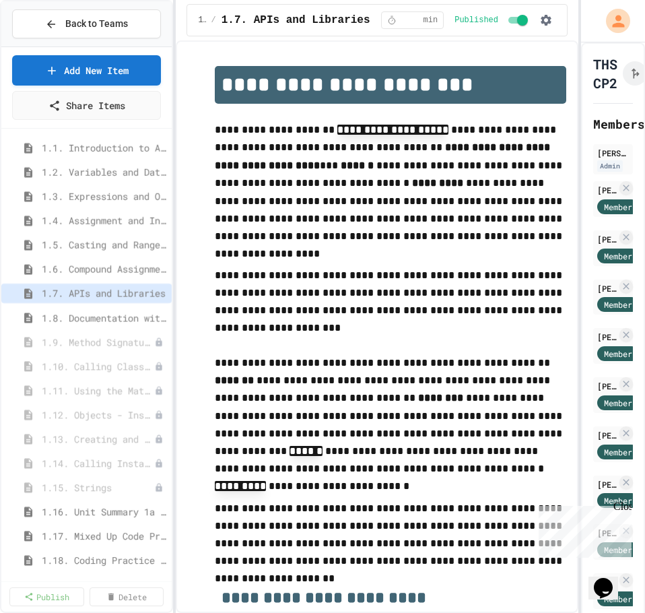
type textarea "*"
